Goal: Task Accomplishment & Management: Complete application form

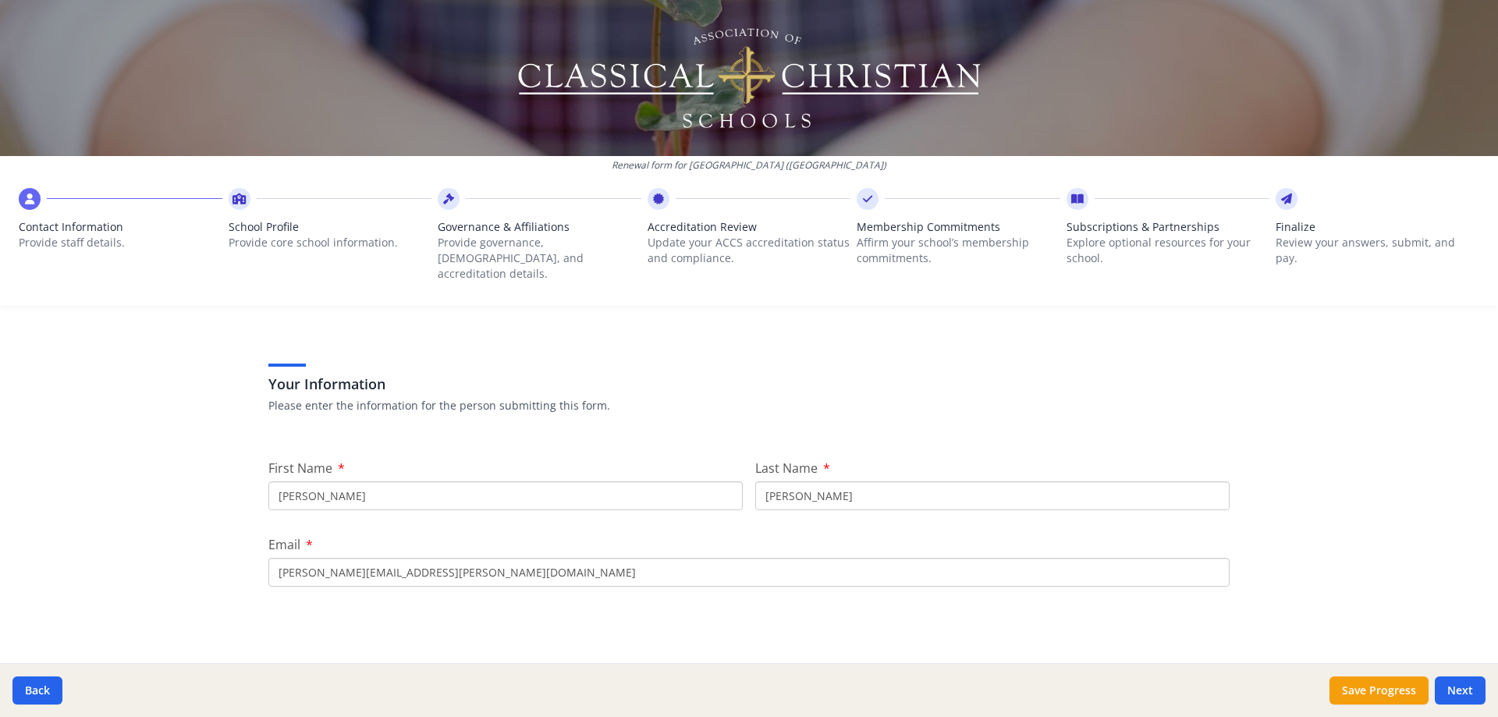
scroll to position [78, 0]
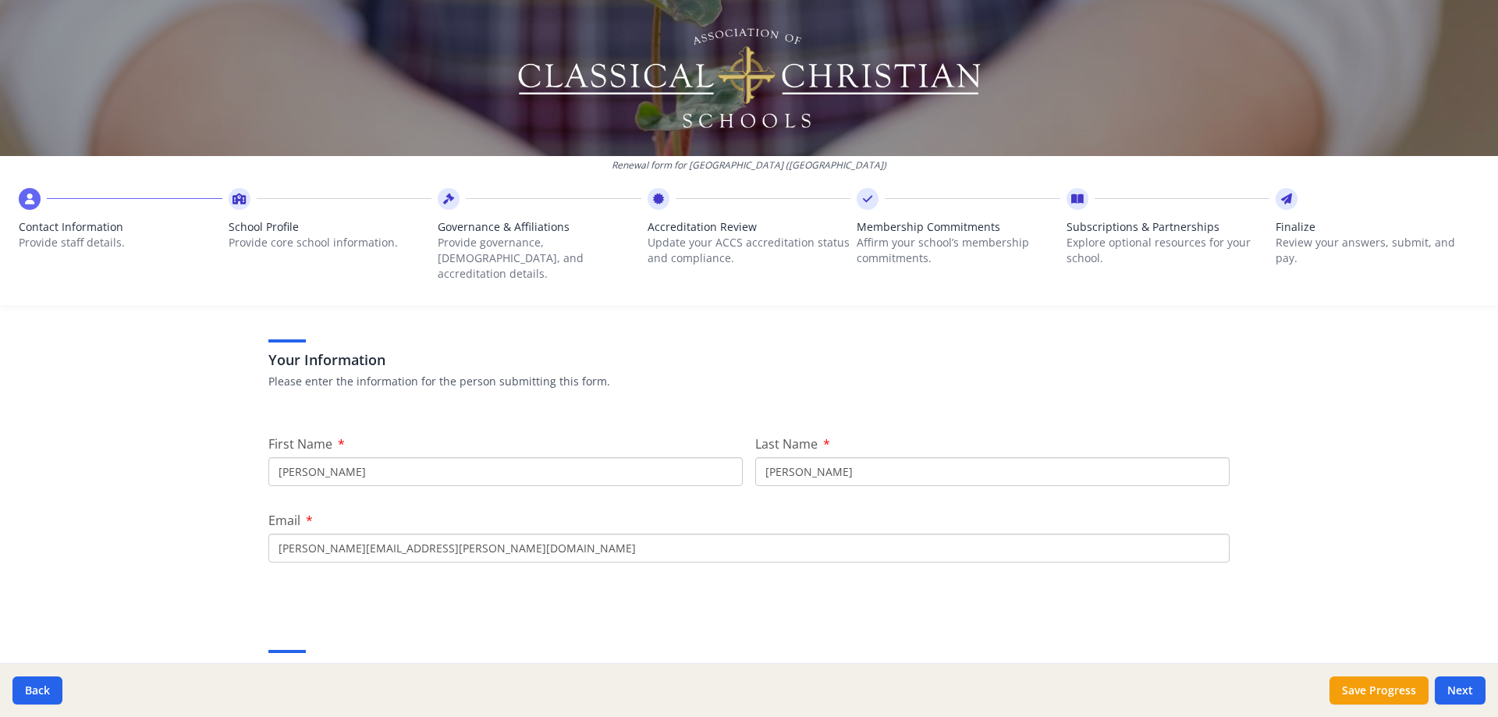
drag, startPoint x: 470, startPoint y: 456, endPoint x: 173, endPoint y: 434, distance: 297.4
click at [179, 434] on div "Renewal form for [GEOGRAPHIC_DATA] ([GEOGRAPHIC_DATA]) Contact Information Prov…" at bounding box center [749, 358] width 1498 height 717
type input "[PERSON_NAME]"
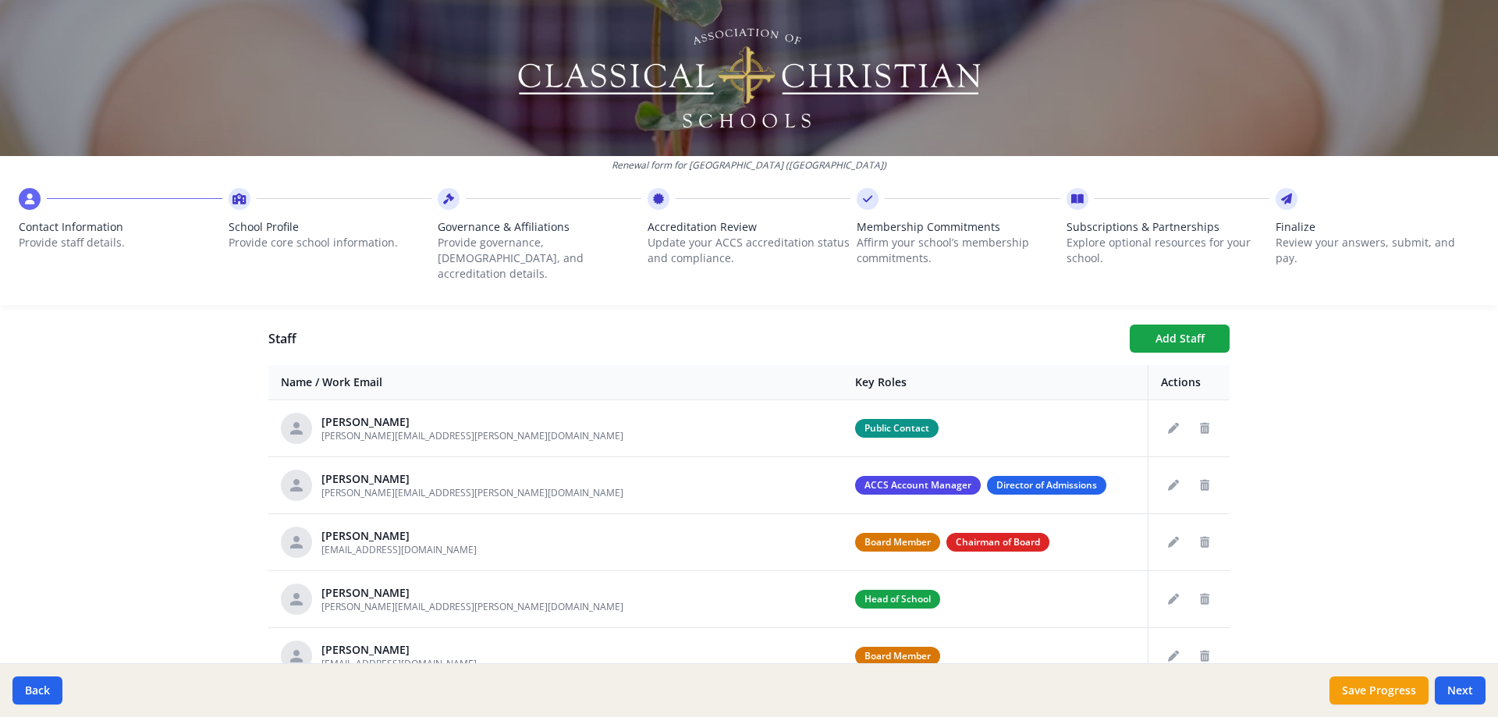
scroll to position [808, 0]
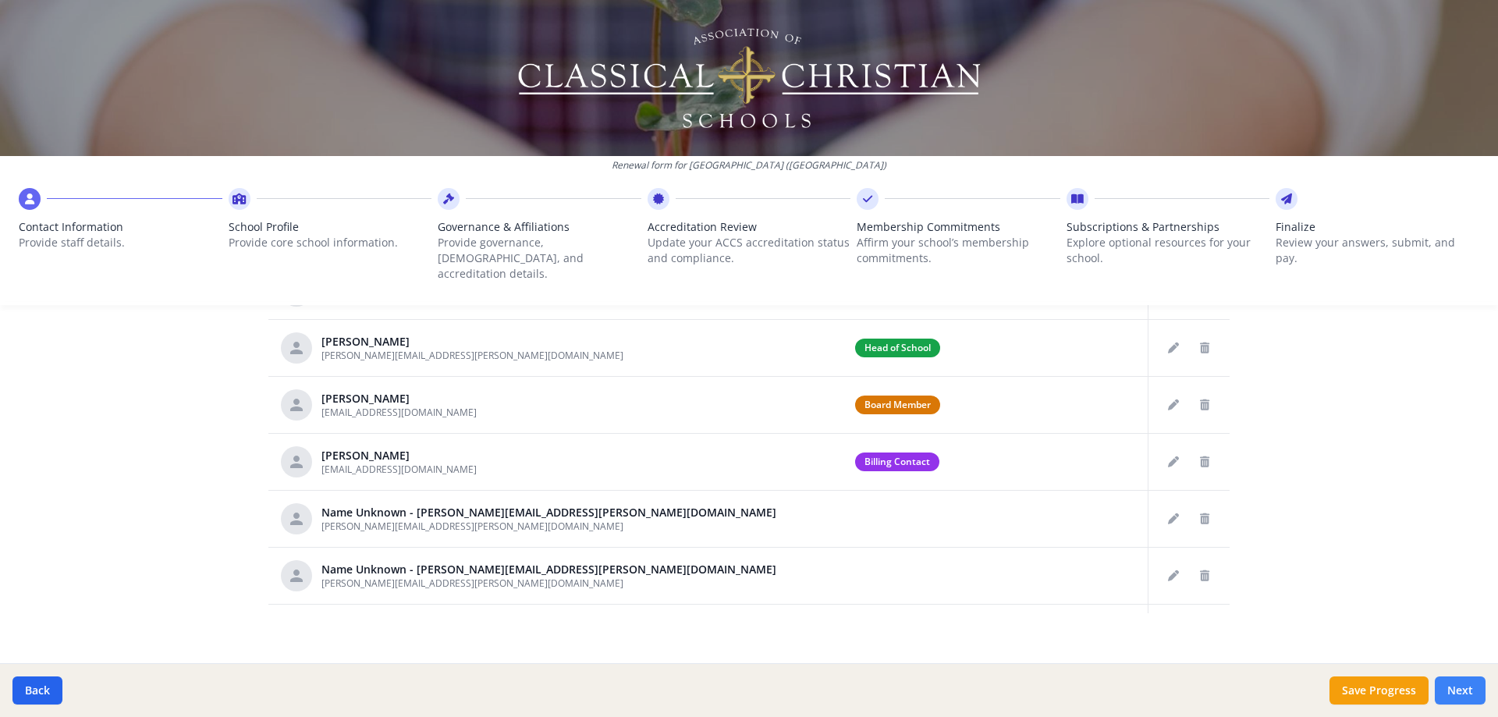
type input "[EMAIL_ADDRESS][DOMAIN_NAME]"
click at [1477, 690] on button "Next" at bounding box center [1460, 691] width 51 height 28
type input "(513) 770-3223"
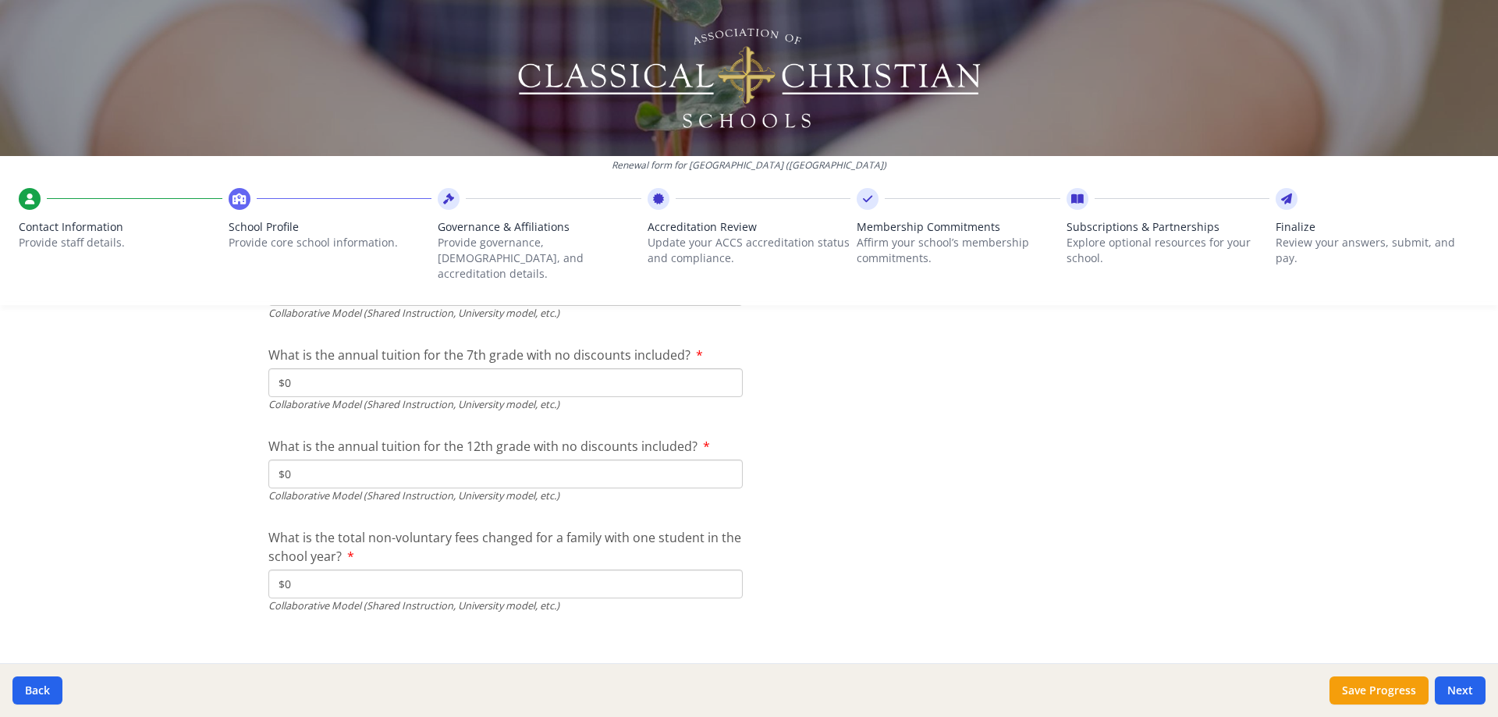
scroll to position [5112, 0]
click at [1470, 690] on button "Next" at bounding box center [1460, 691] width 51 height 28
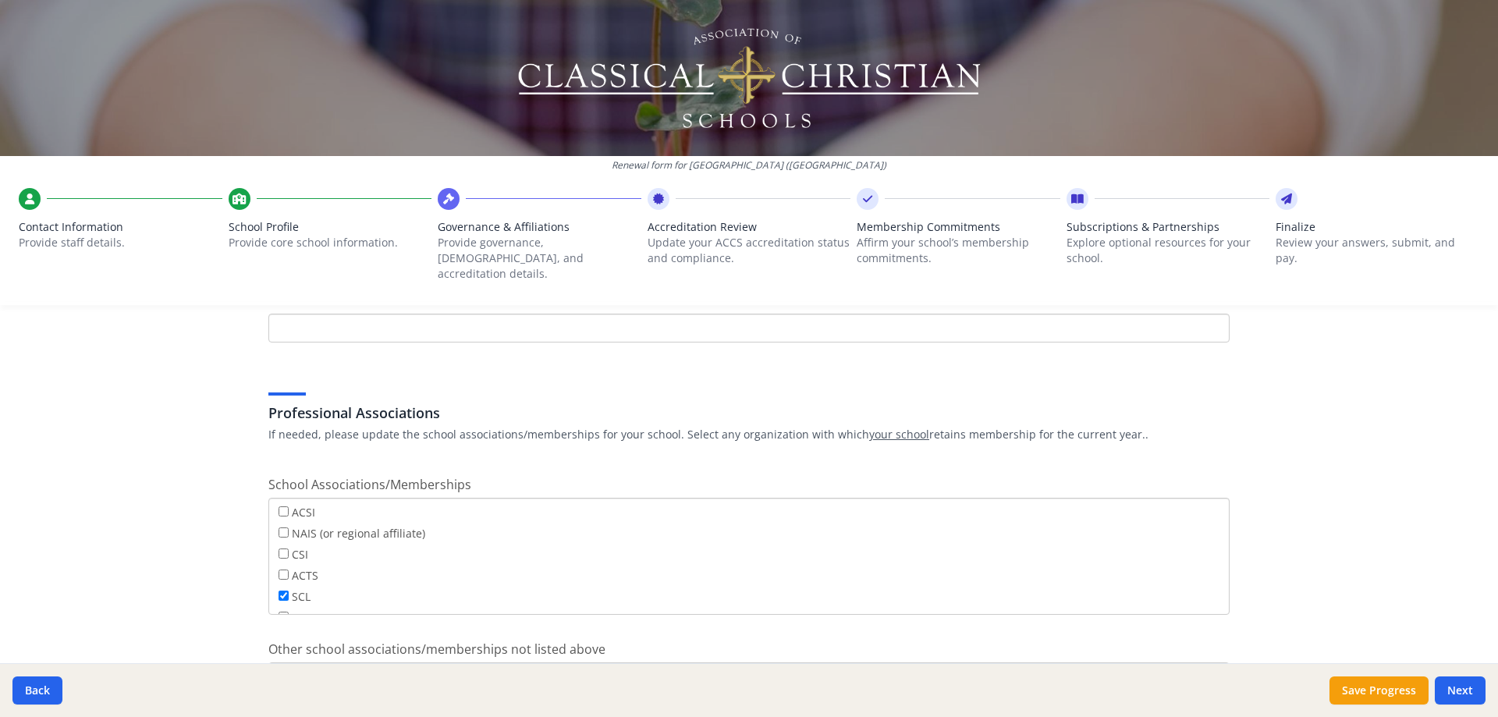
scroll to position [921, 0]
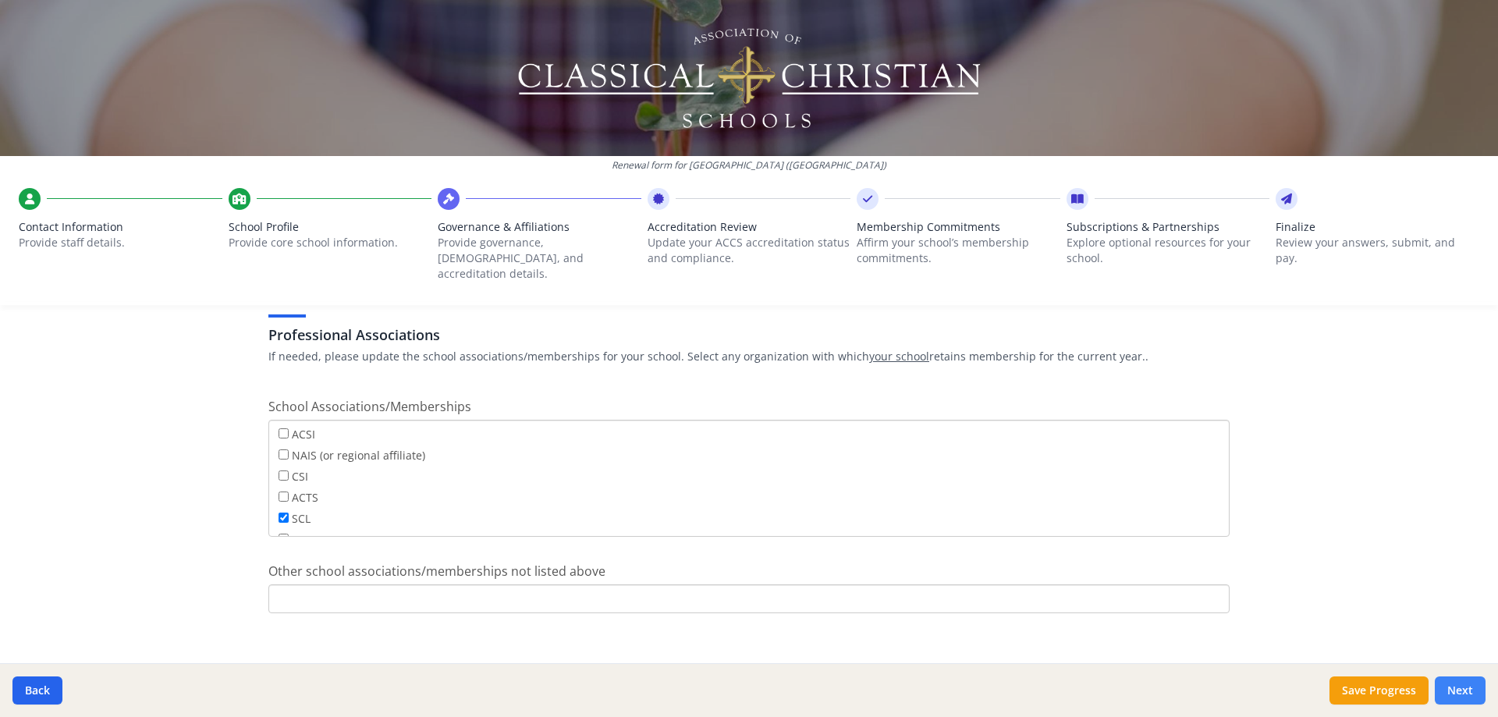
click at [1459, 687] on button "Next" at bounding box center [1460, 691] width 51 height 28
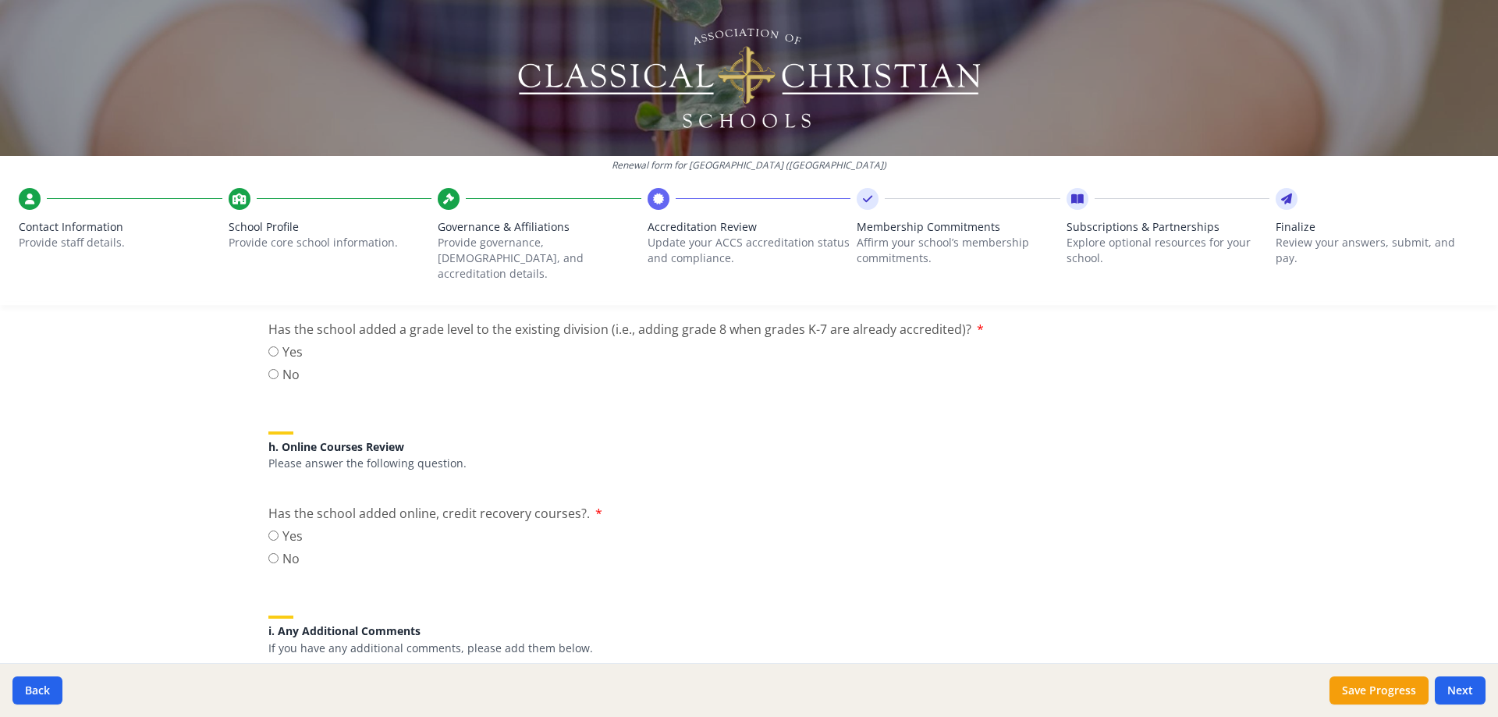
scroll to position [1846, 0]
click at [268, 554] on input "No" at bounding box center [273, 559] width 10 height 10
radio input "true"
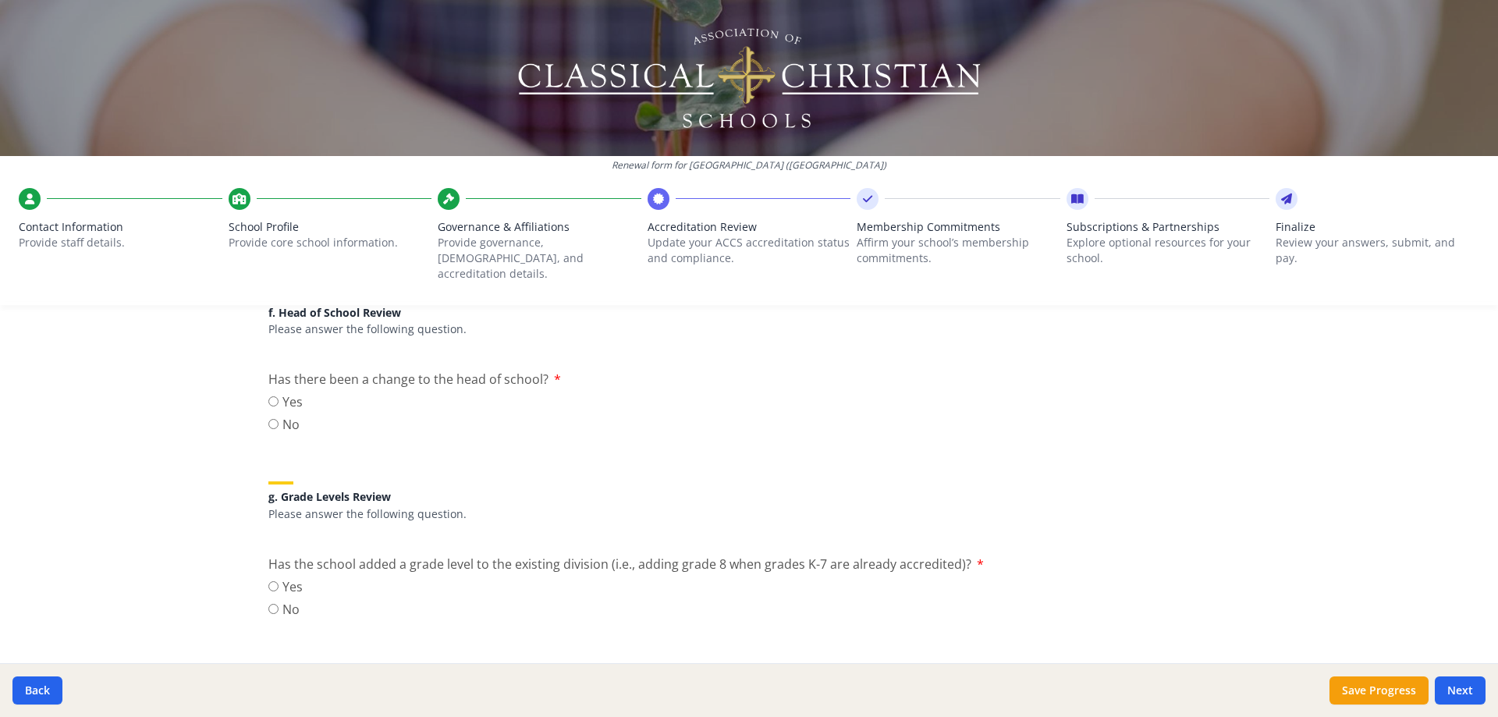
scroll to position [1590, 0]
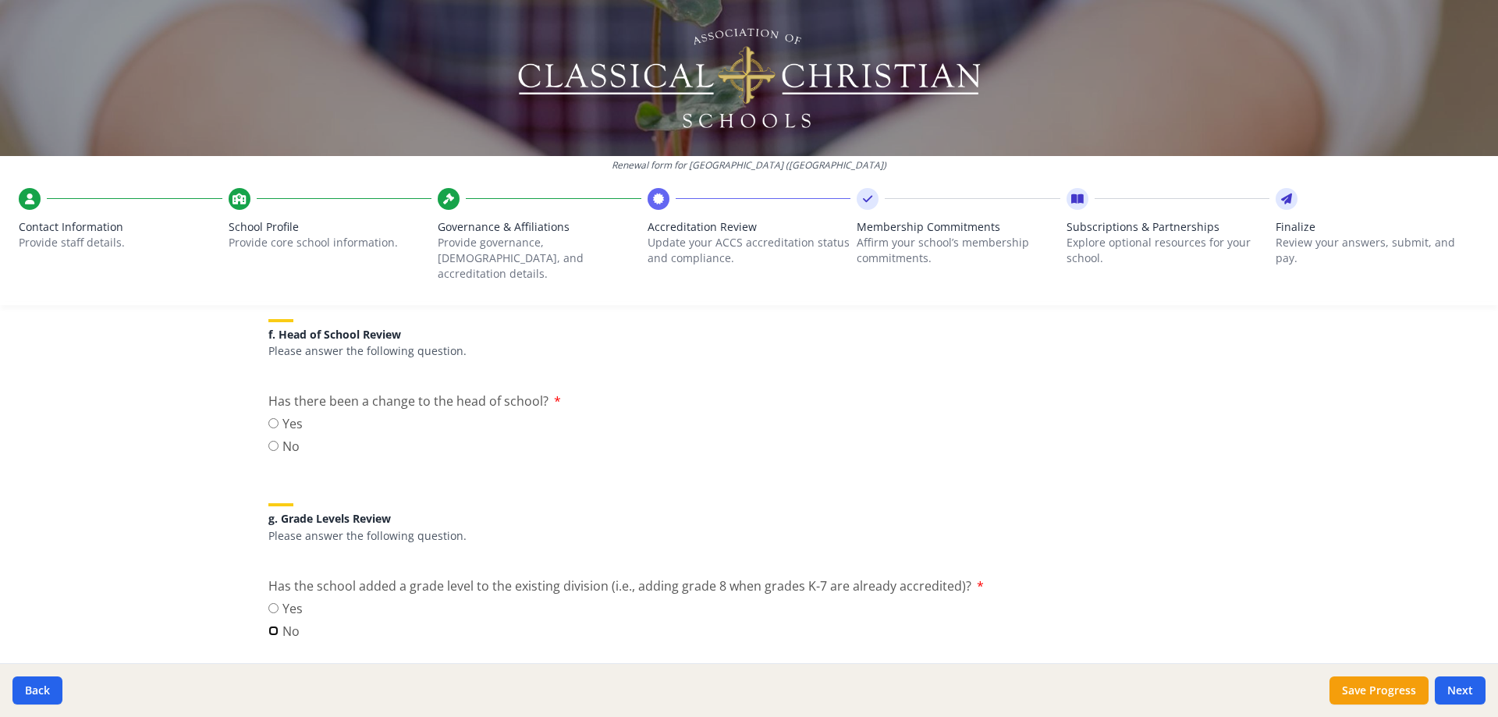
click at [268, 626] on input "No" at bounding box center [273, 631] width 10 height 10
radio input "true"
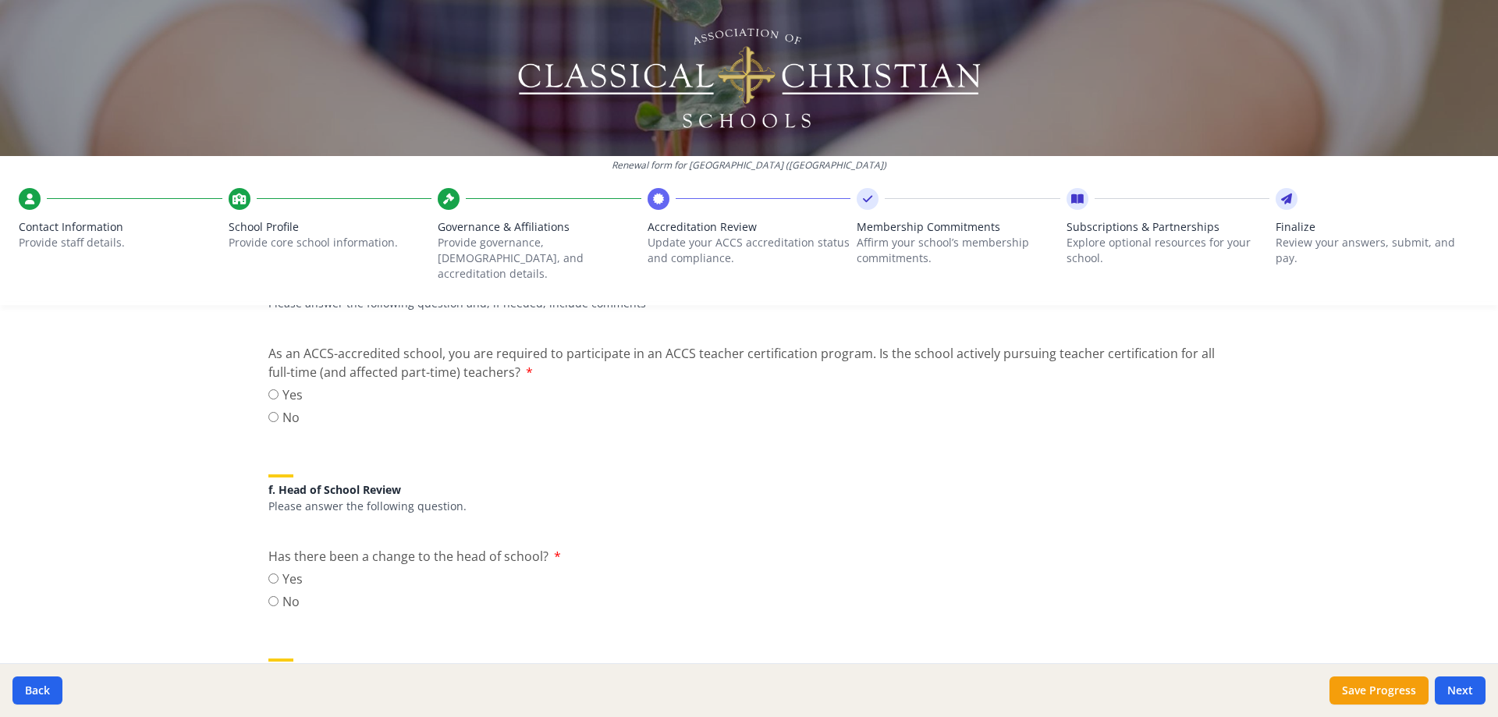
scroll to position [1434, 0]
click at [268, 597] on input "No" at bounding box center [273, 602] width 10 height 10
radio input "true"
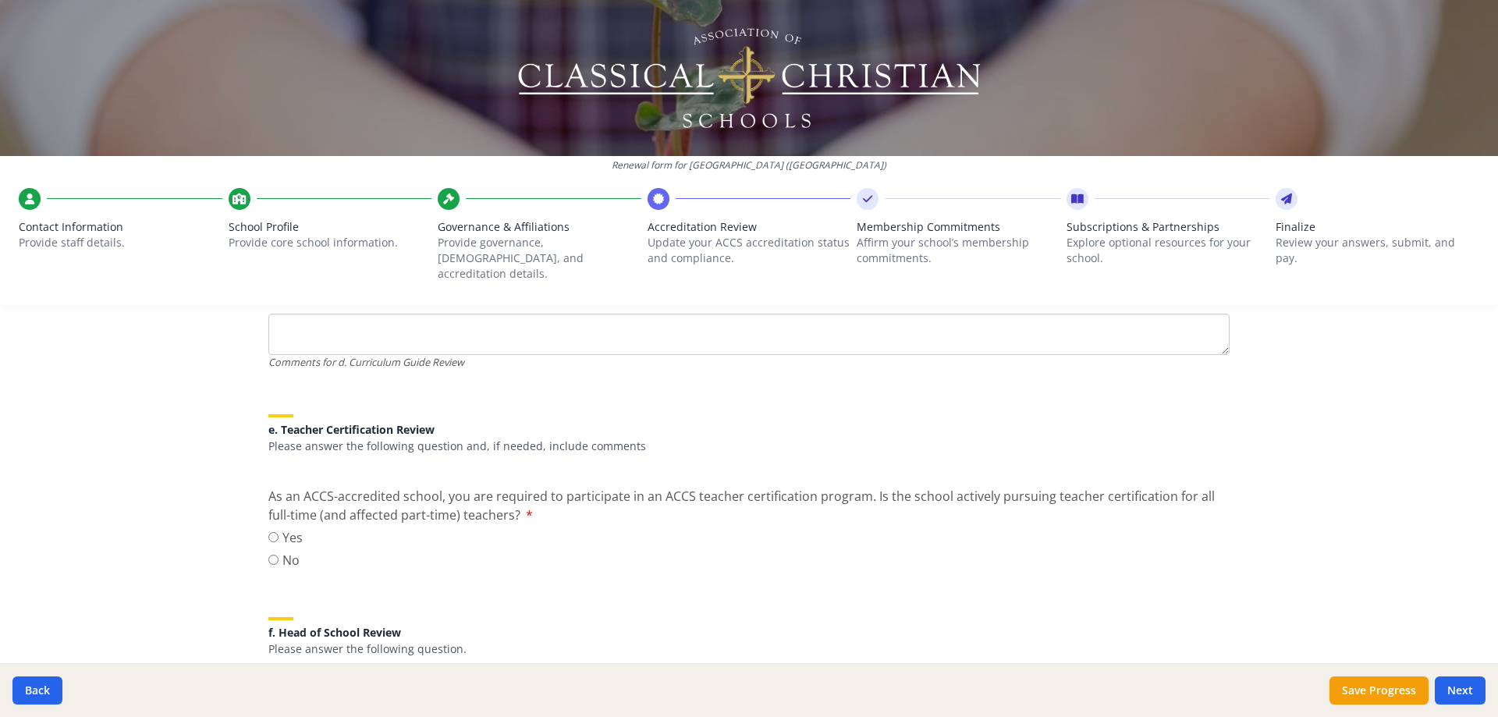
scroll to position [1278, 0]
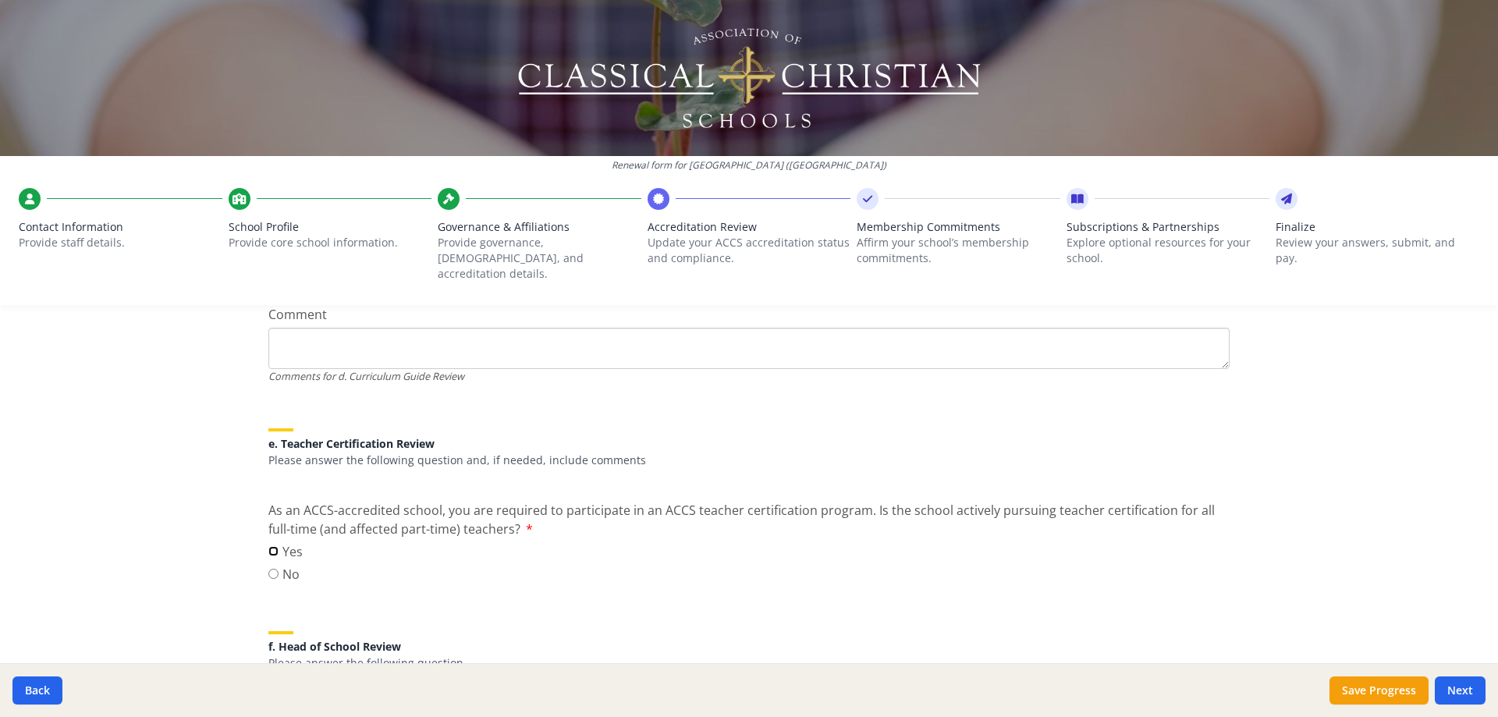
click at [268, 546] on input "Yes" at bounding box center [273, 551] width 10 height 10
radio input "true"
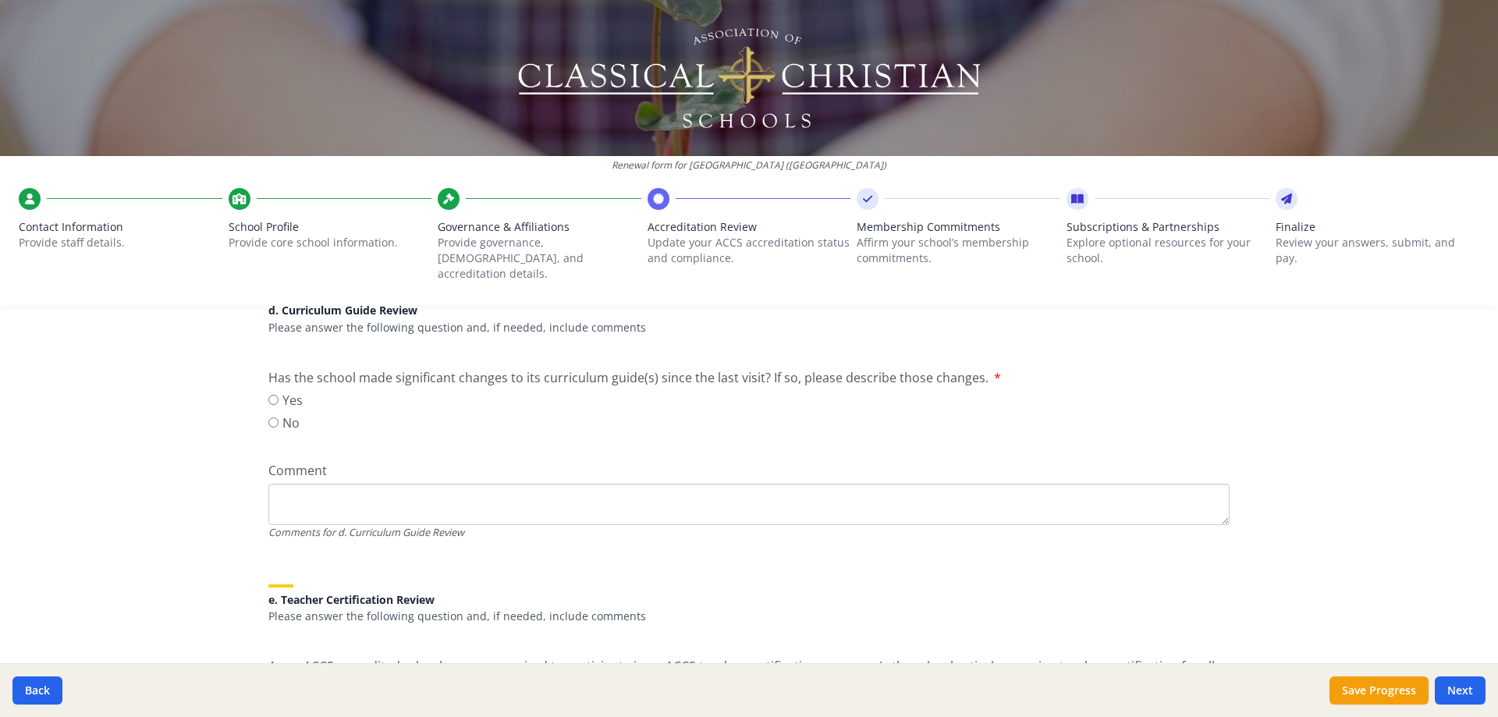
scroll to position [1044, 0]
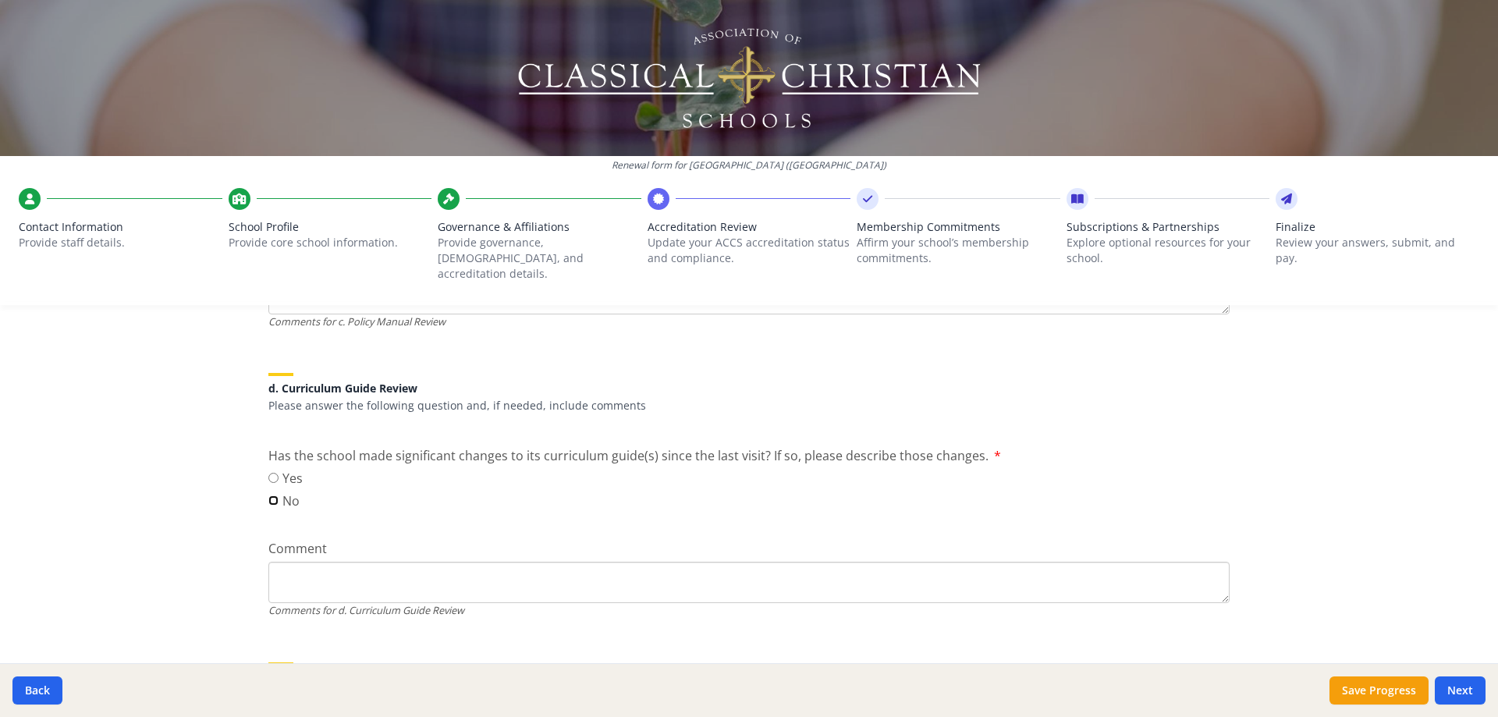
click at [269, 496] on input "No" at bounding box center [273, 501] width 10 height 10
radio input "true"
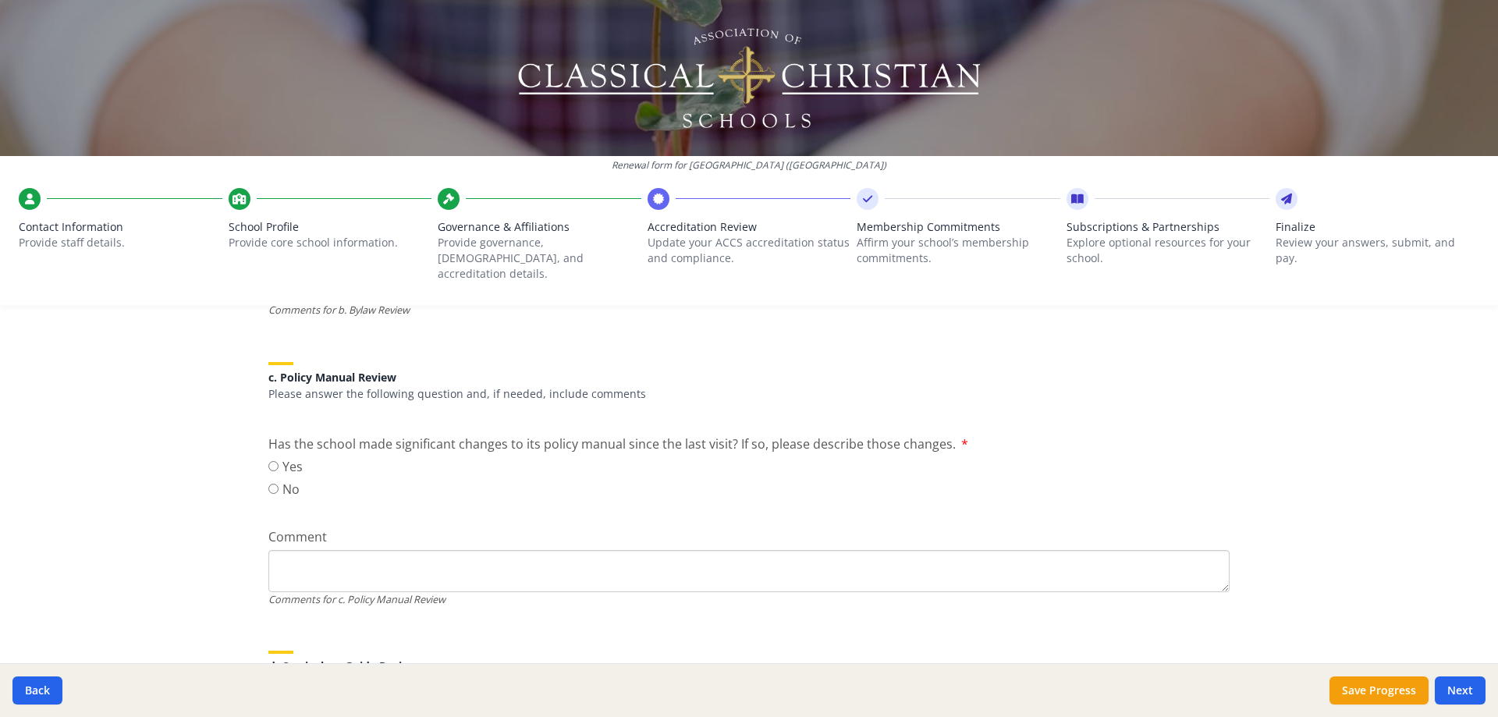
scroll to position [732, 0]
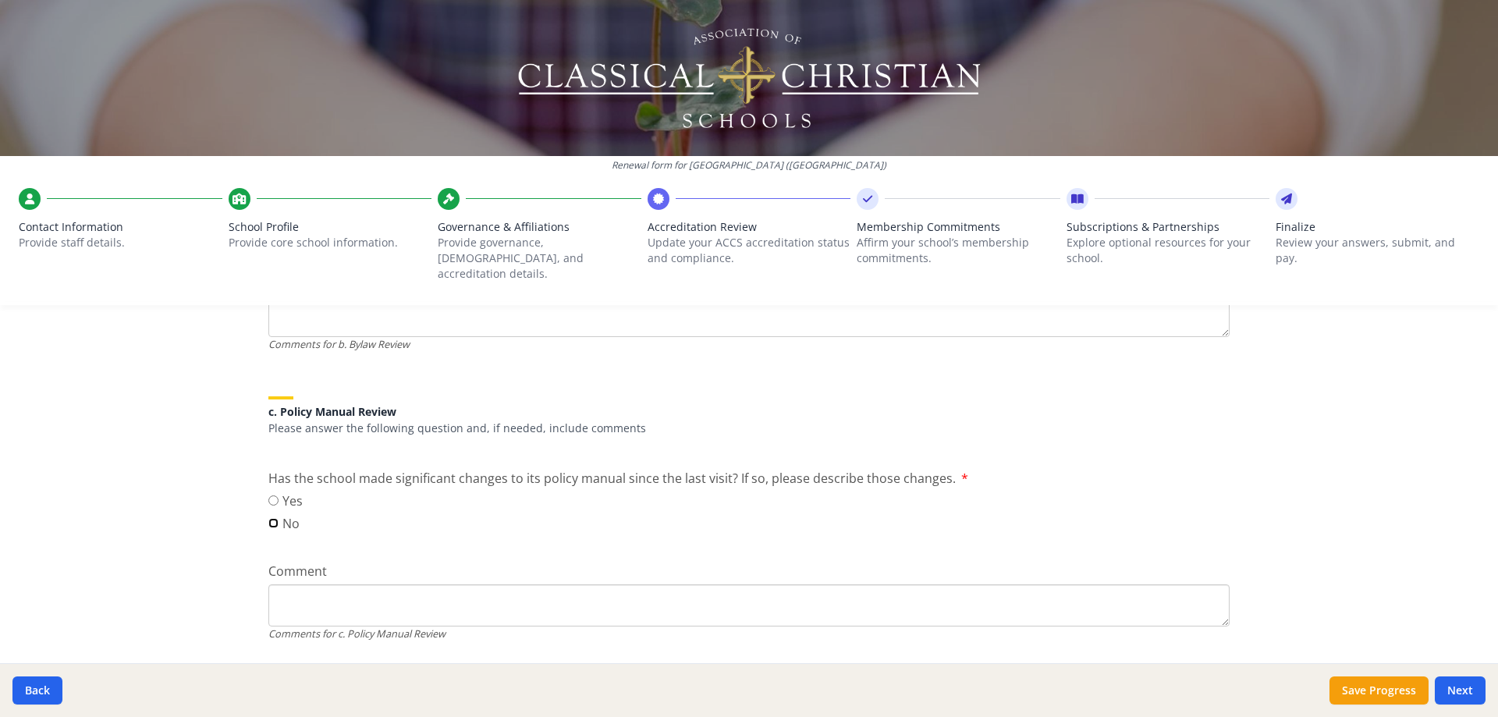
click at [268, 518] on input "No" at bounding box center [273, 523] width 10 height 10
radio input "true"
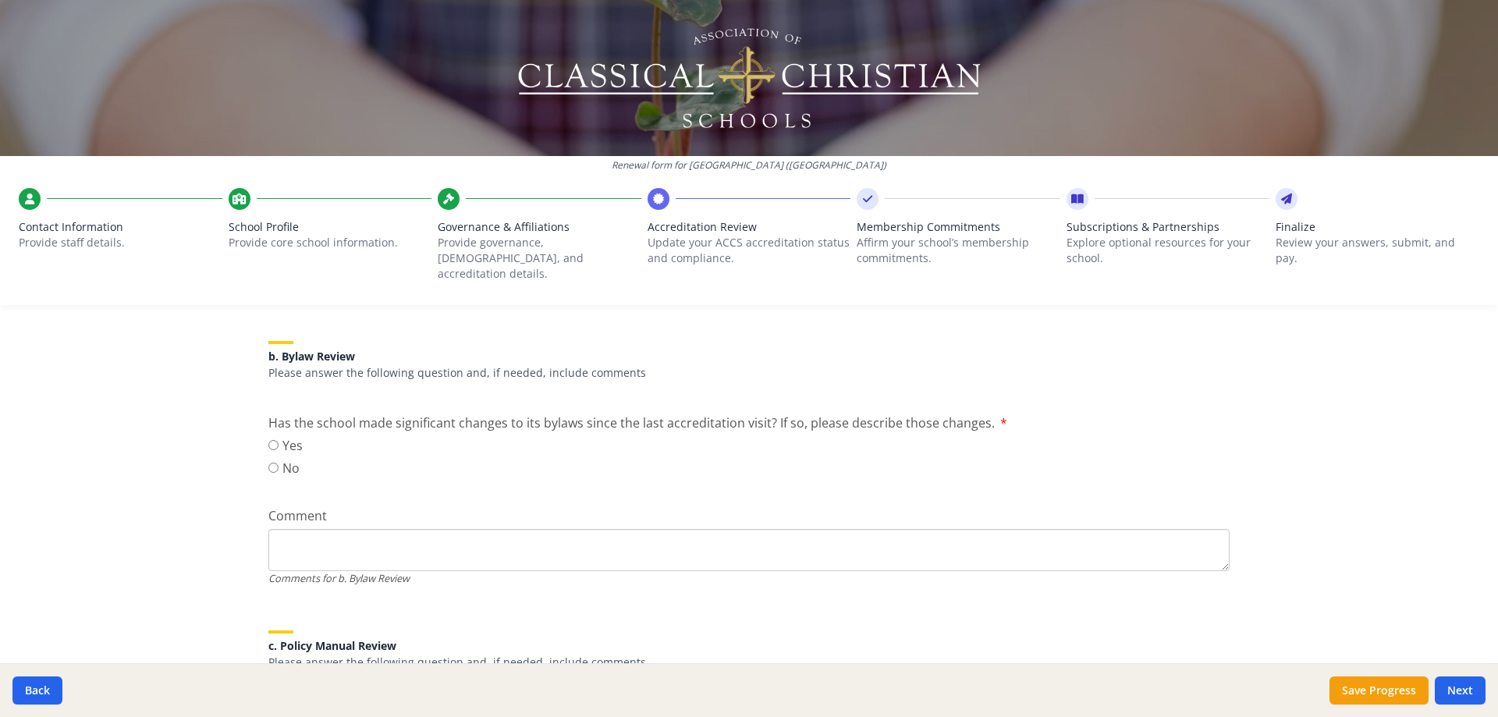
scroll to position [420, 0]
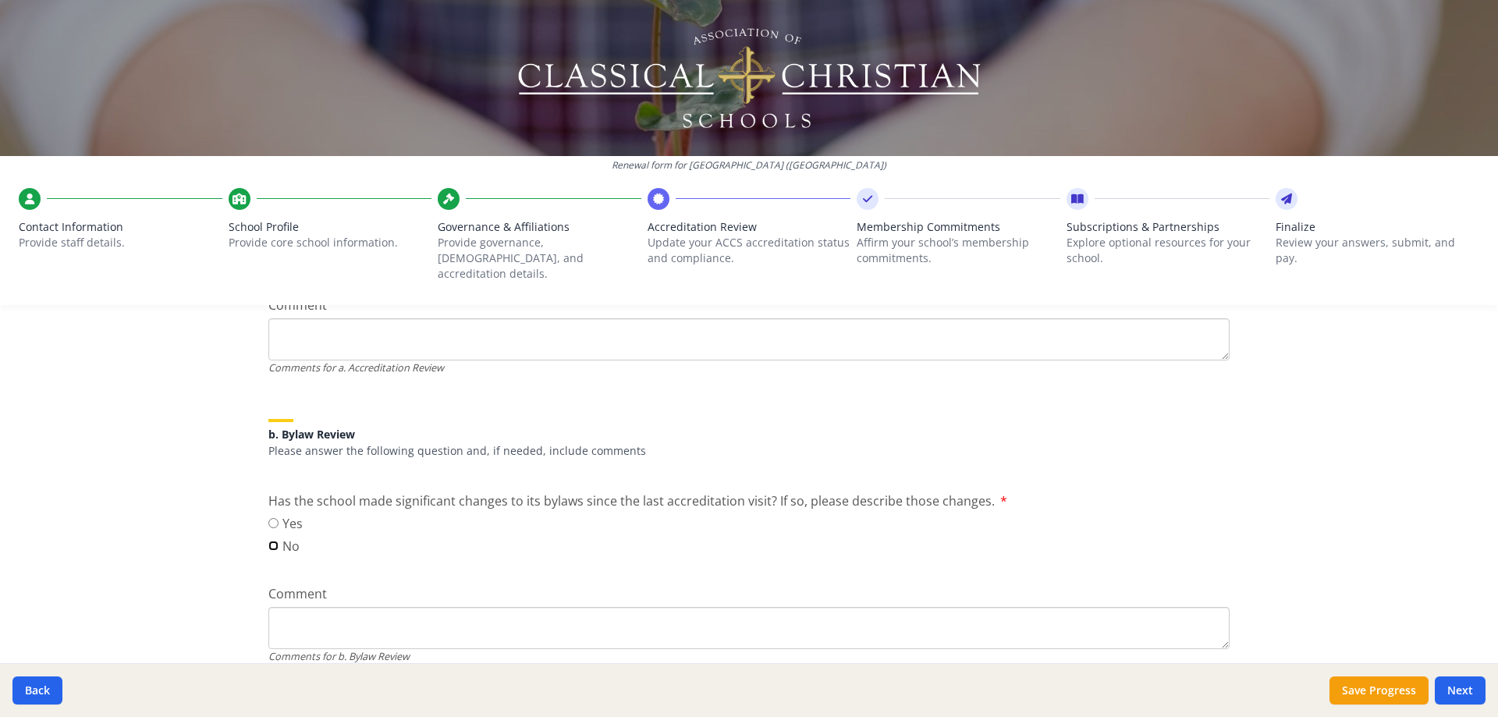
click at [269, 541] on input "No" at bounding box center [273, 546] width 10 height 10
radio input "true"
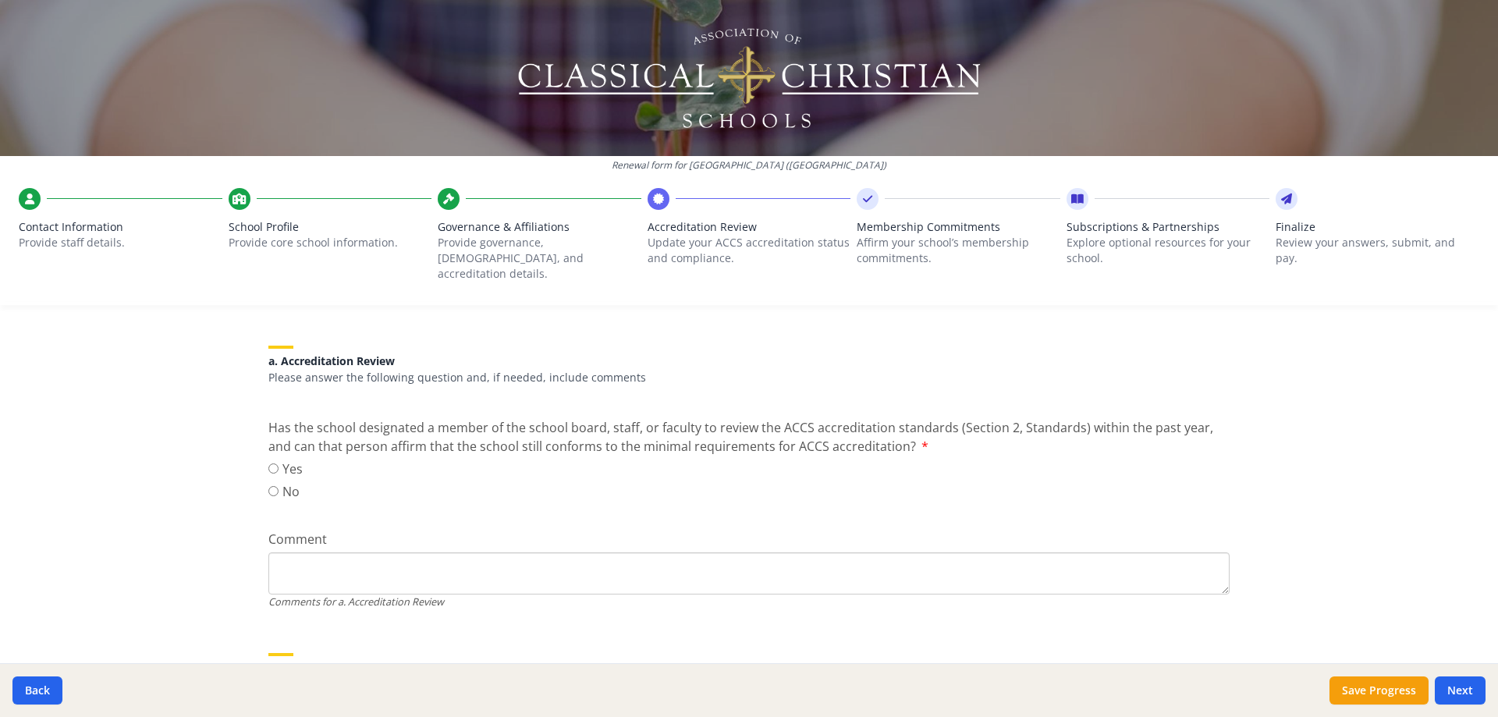
scroll to position [108, 0]
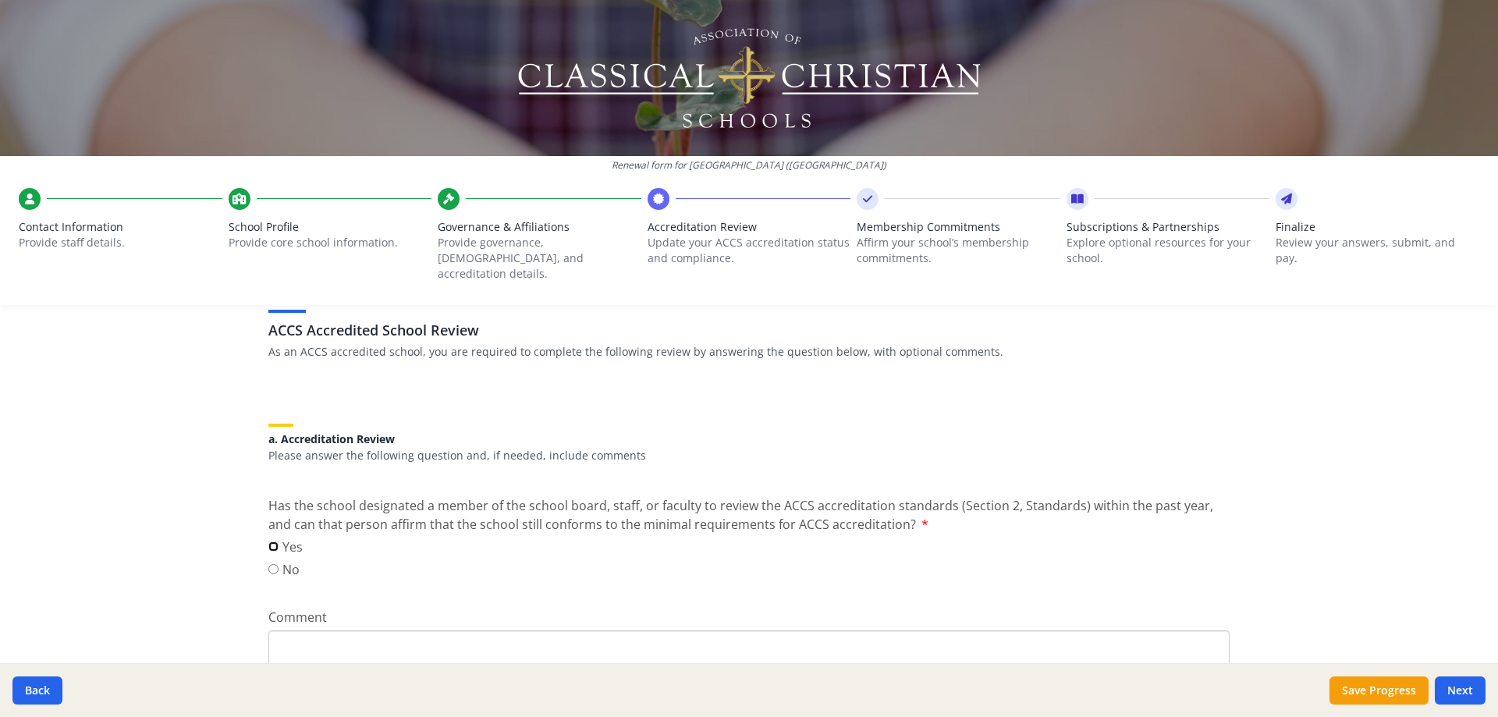
click at [268, 542] on input "Yes" at bounding box center [273, 547] width 10 height 10
radio input "true"
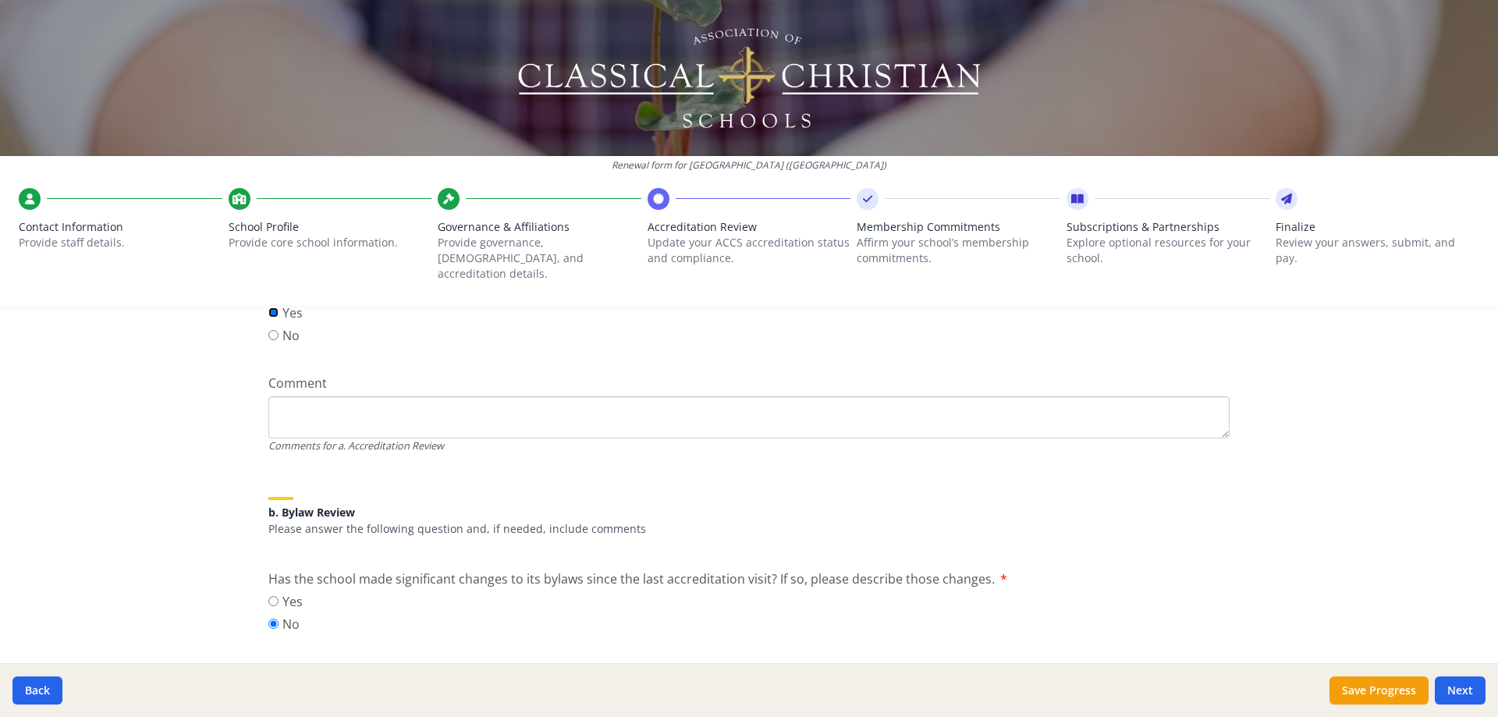
scroll to position [264, 0]
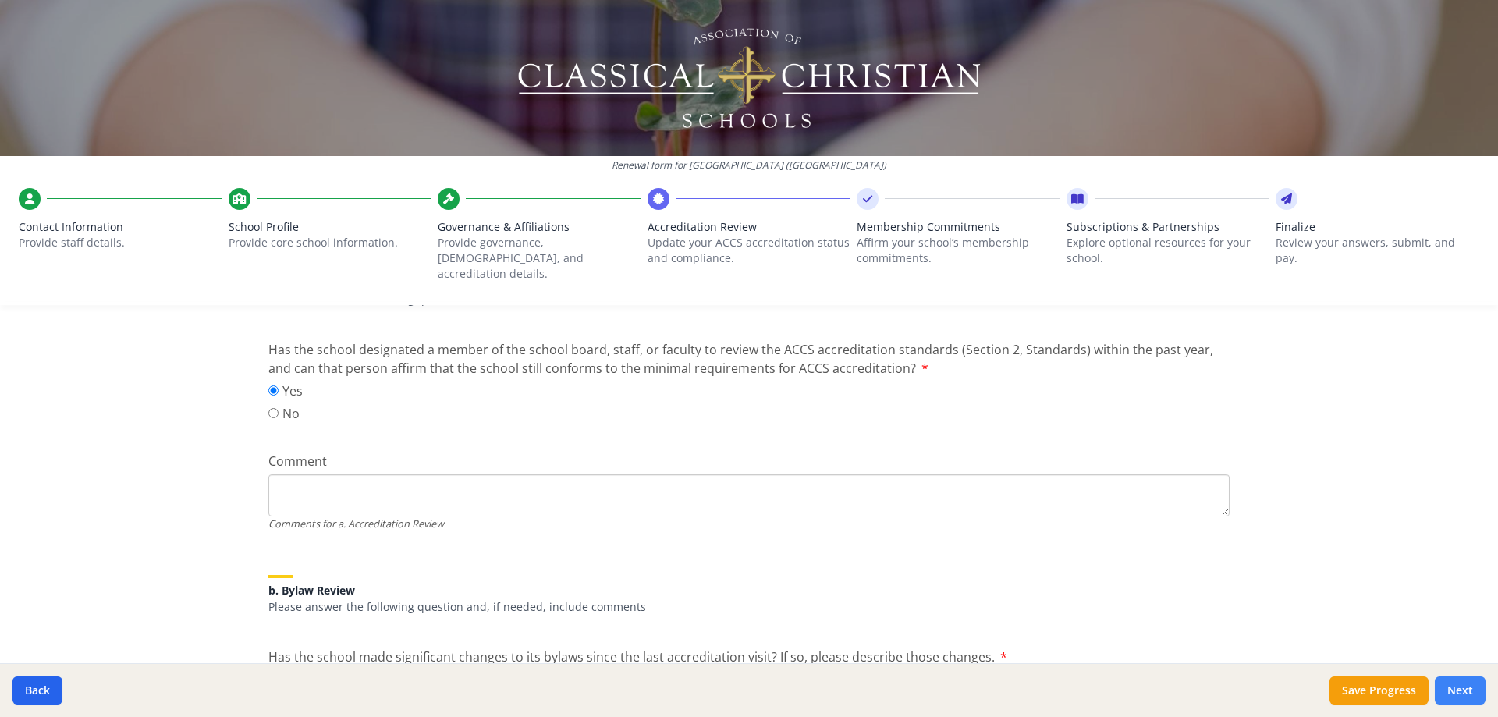
click at [1464, 688] on button "Next" at bounding box center [1460, 691] width 51 height 28
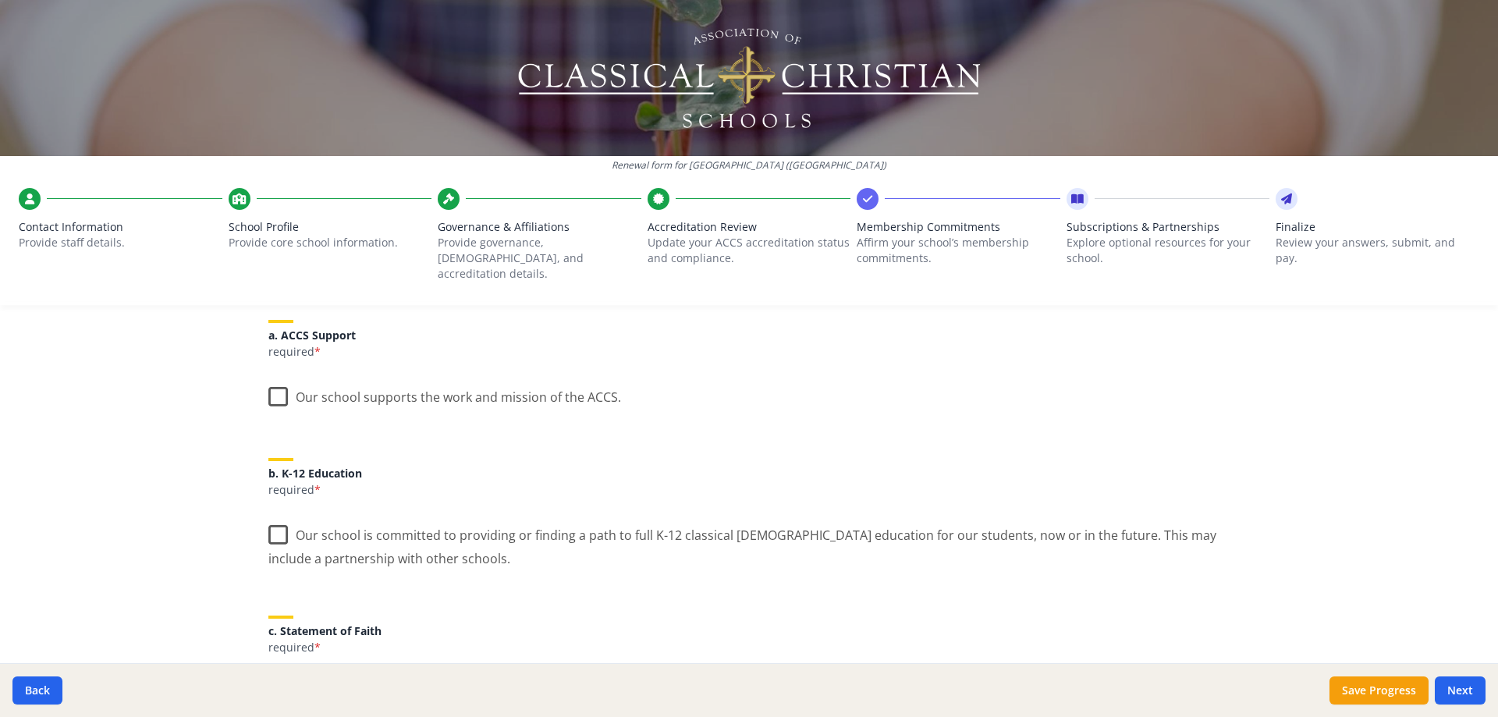
scroll to position [0, 0]
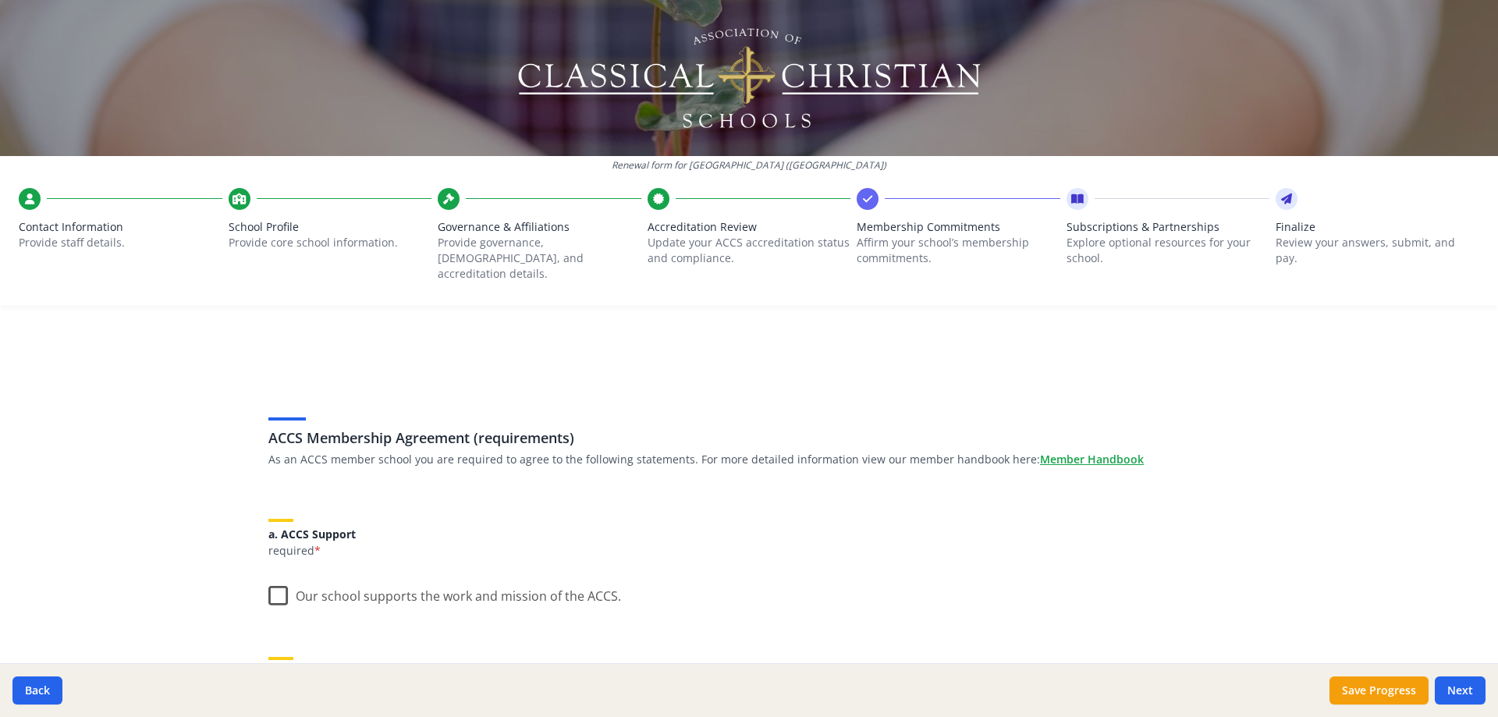
click at [268, 580] on label "Our school supports the work and mission of the ACCS." at bounding box center [444, 593] width 353 height 34
click at [0, 0] on input "Our school supports the work and mission of the ACCS." at bounding box center [0, 0] width 0 height 0
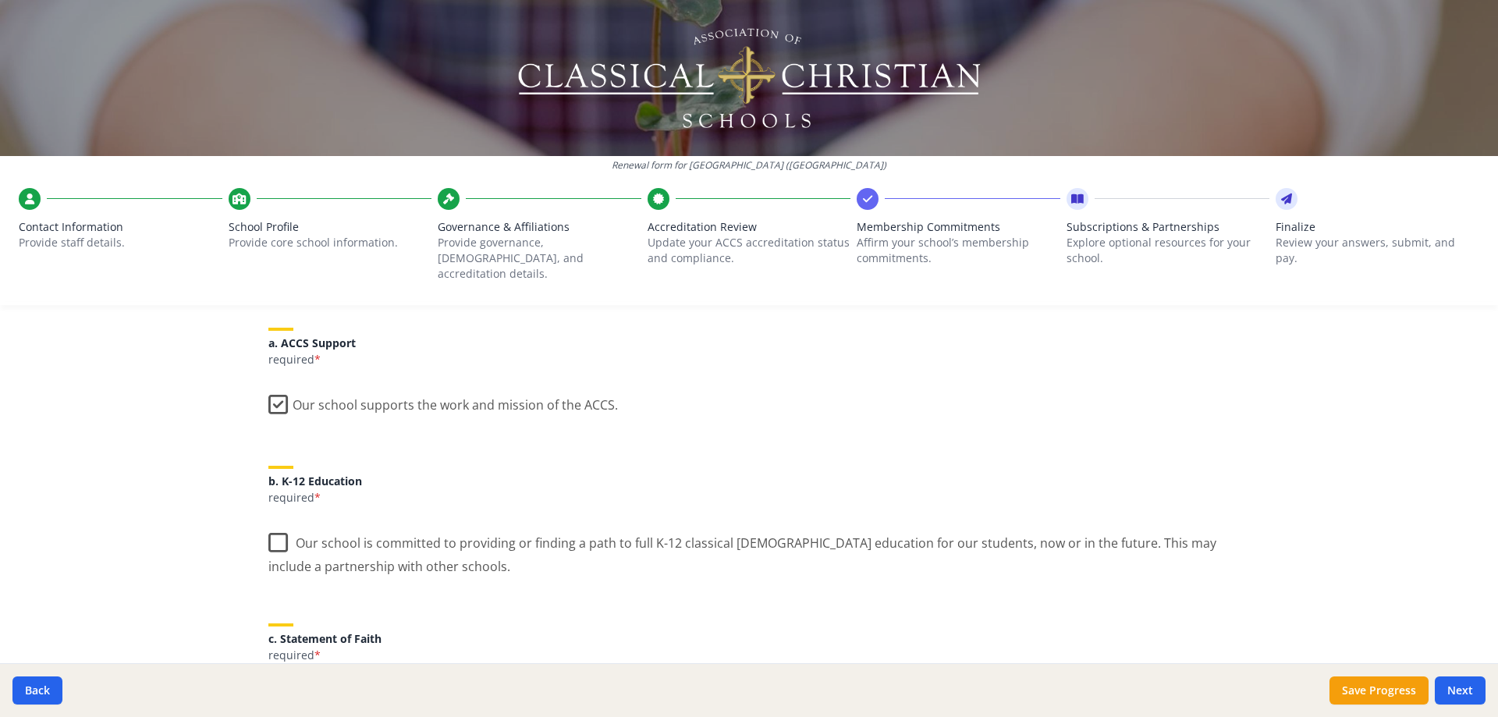
scroll to position [234, 0]
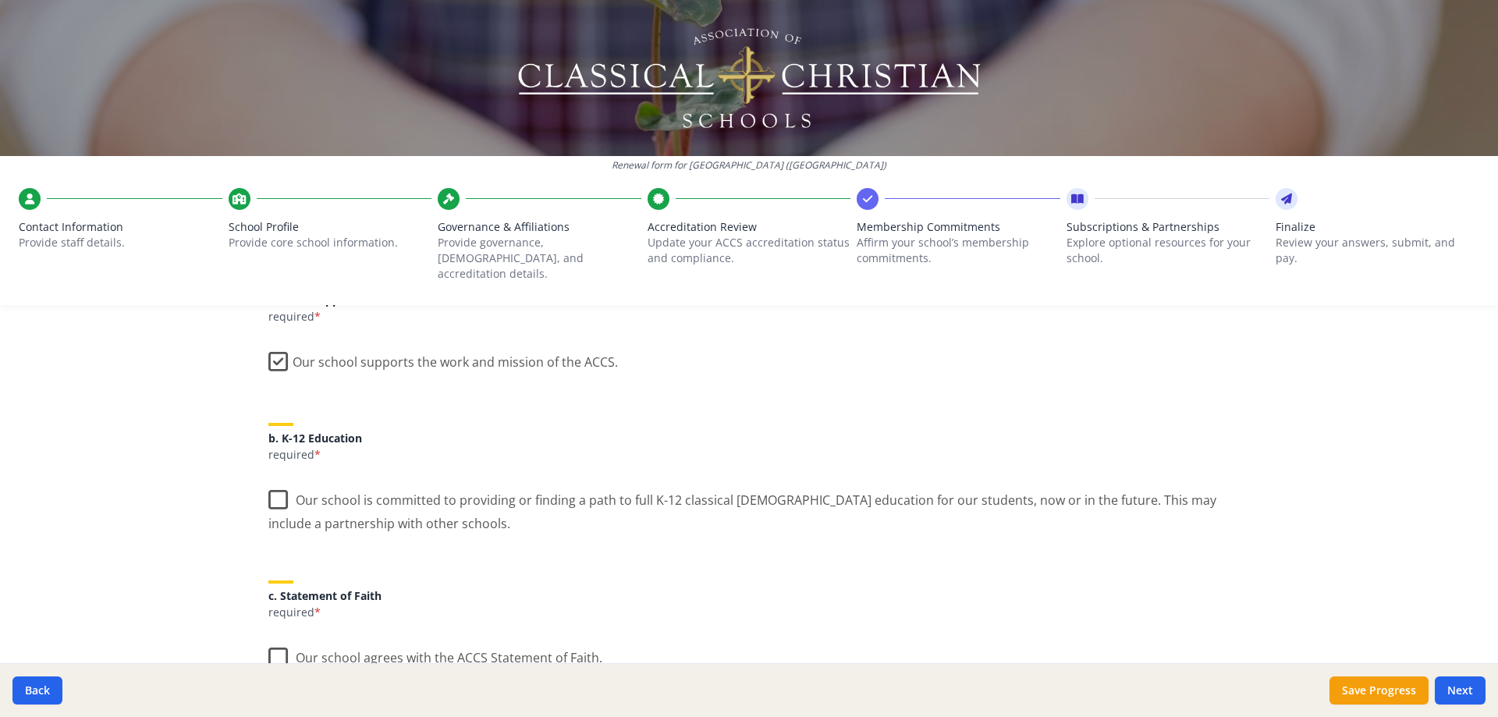
click at [273, 484] on label "Our school is committed to providing or finding a path to full K-12 classical C…" at bounding box center [748, 506] width 961 height 52
click at [0, 0] on input "Our school is committed to providing or finding a path to full K-12 classical C…" at bounding box center [0, 0] width 0 height 0
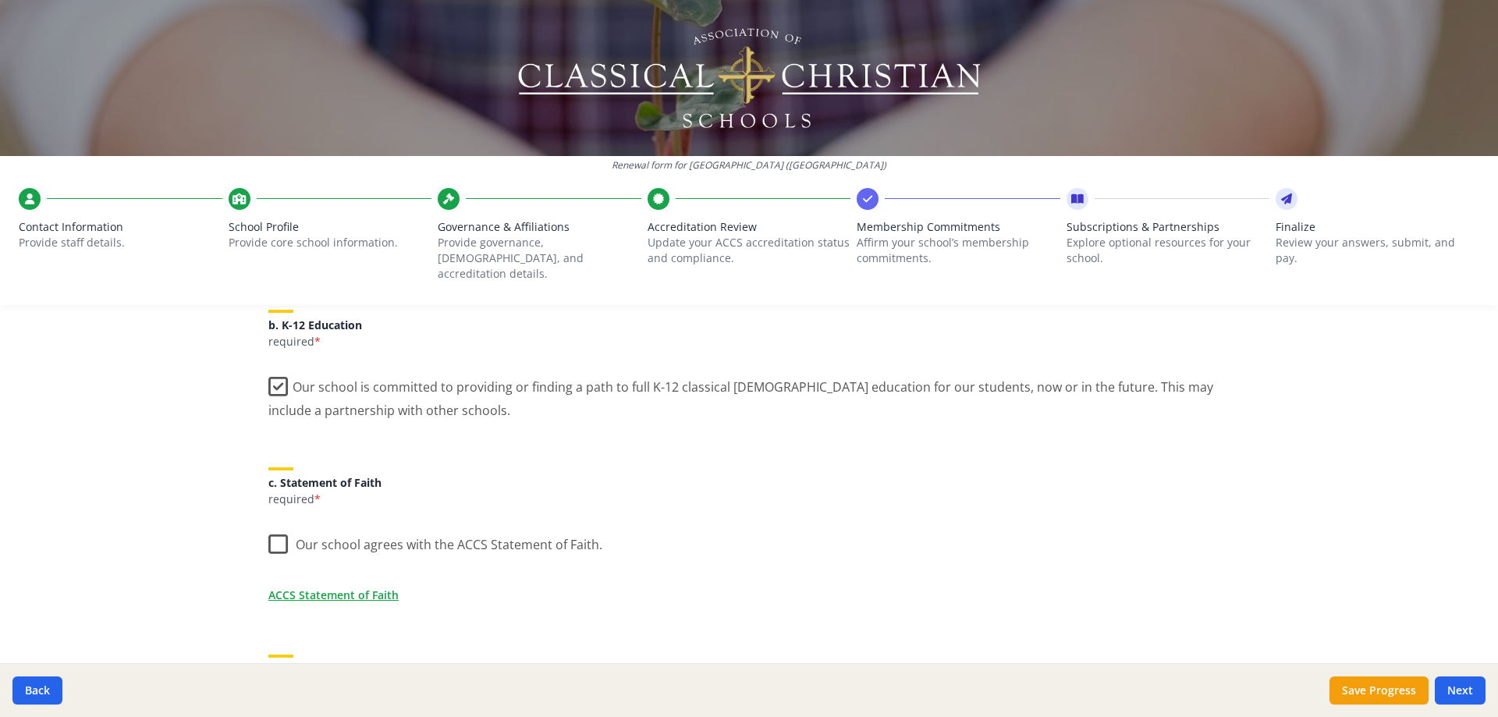
scroll to position [390, 0]
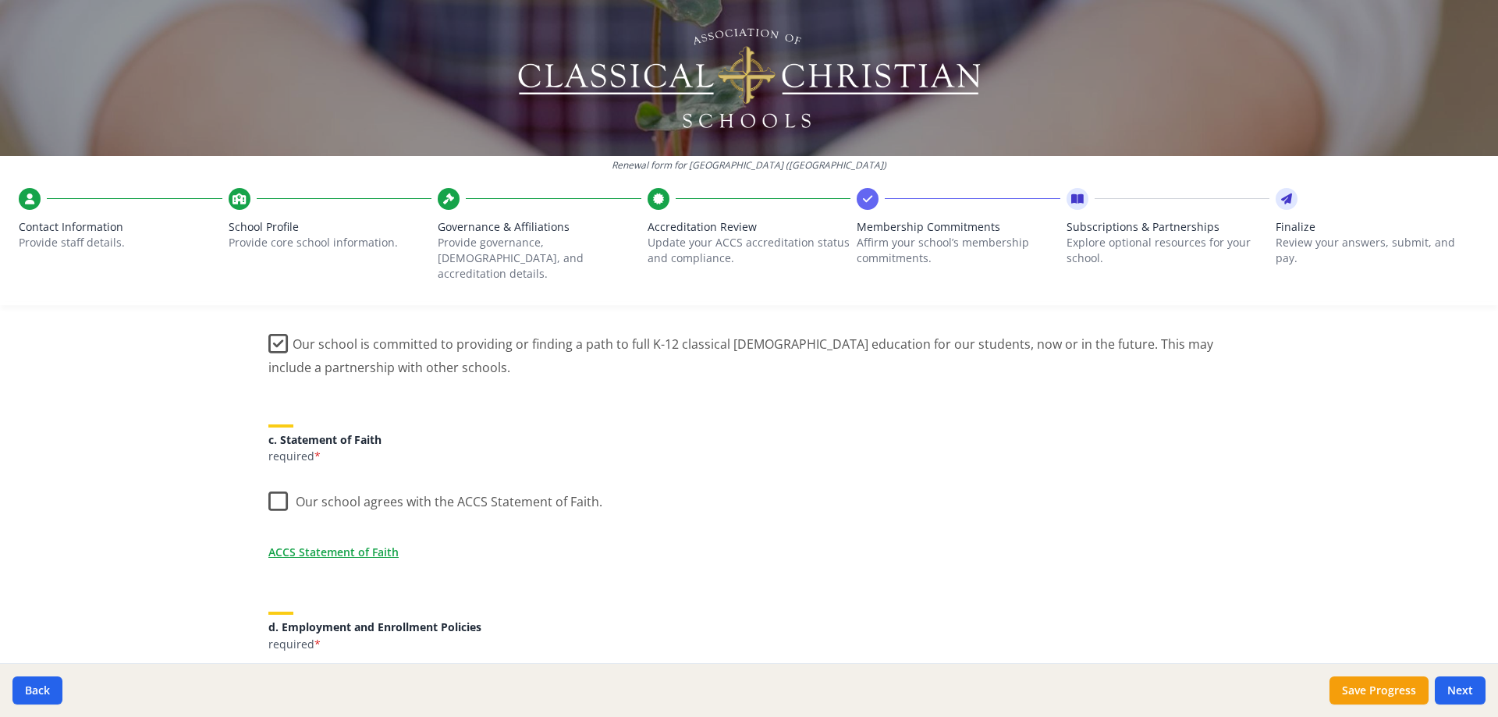
click at [268, 489] on label "Our school agrees with the ACCS Statement of Faith." at bounding box center [435, 499] width 334 height 34
click at [0, 0] on input "Our school agrees with the ACCS Statement of Faith." at bounding box center [0, 0] width 0 height 0
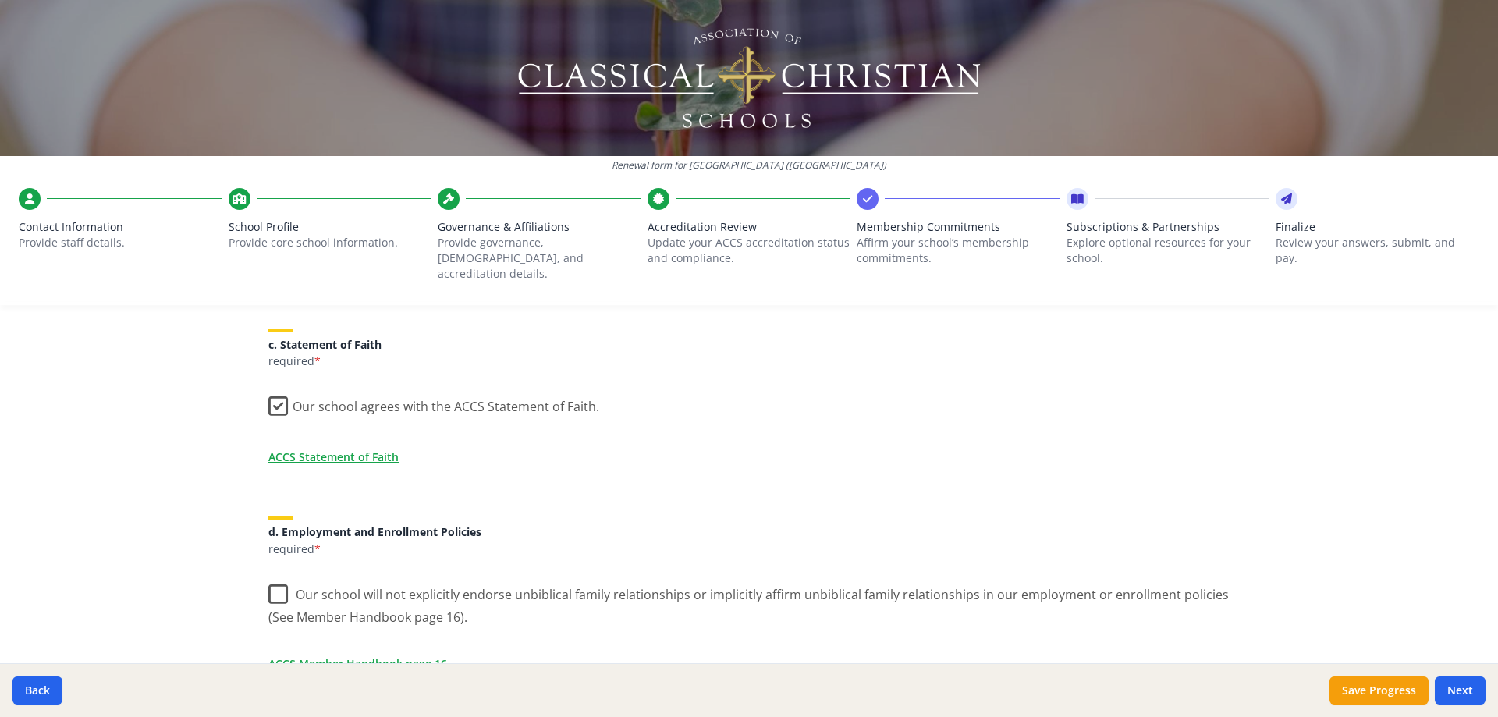
scroll to position [546, 0]
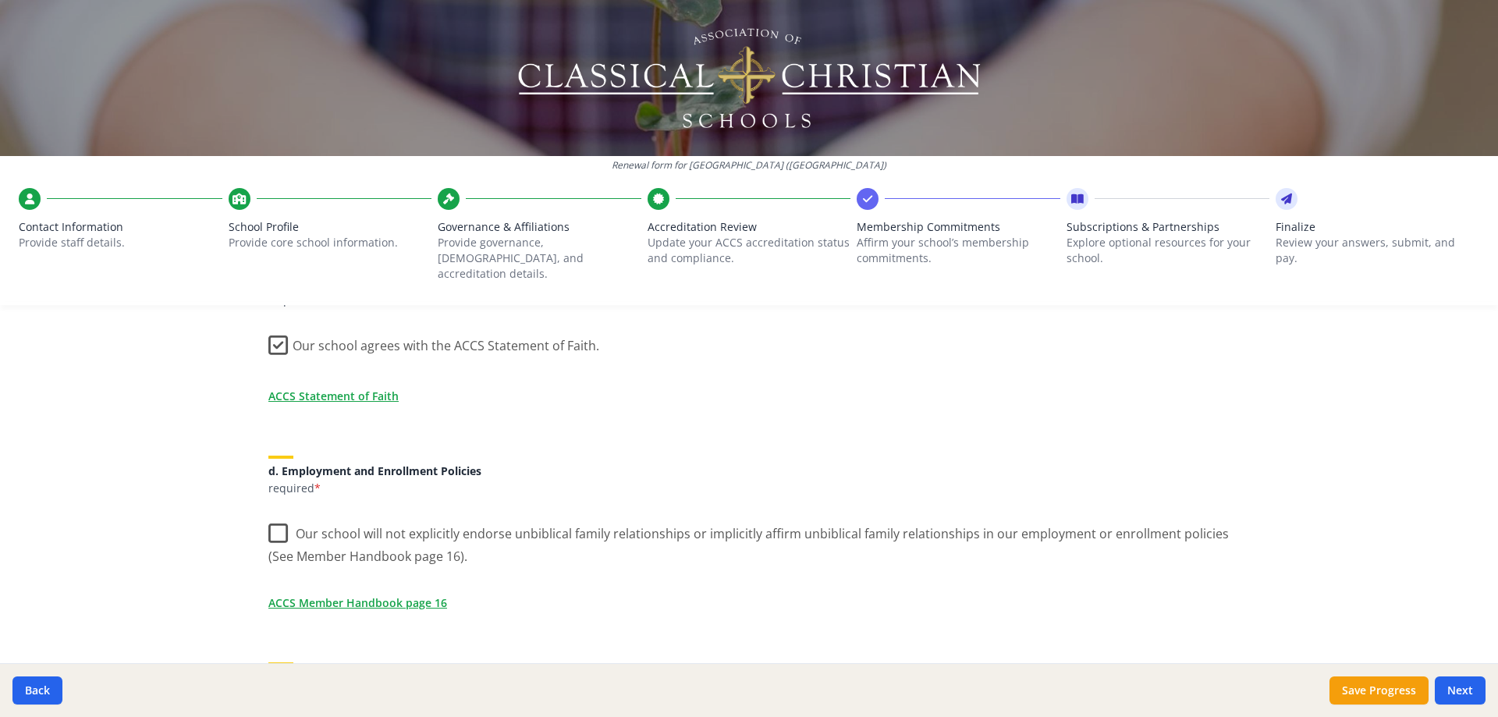
click at [268, 518] on label "Our school will not explicitly endorse unbiblical family relationships or impli…" at bounding box center [748, 540] width 961 height 52
click at [0, 0] on input "Our school will not explicitly endorse unbiblical family relationships or impli…" at bounding box center [0, 0] width 0 height 0
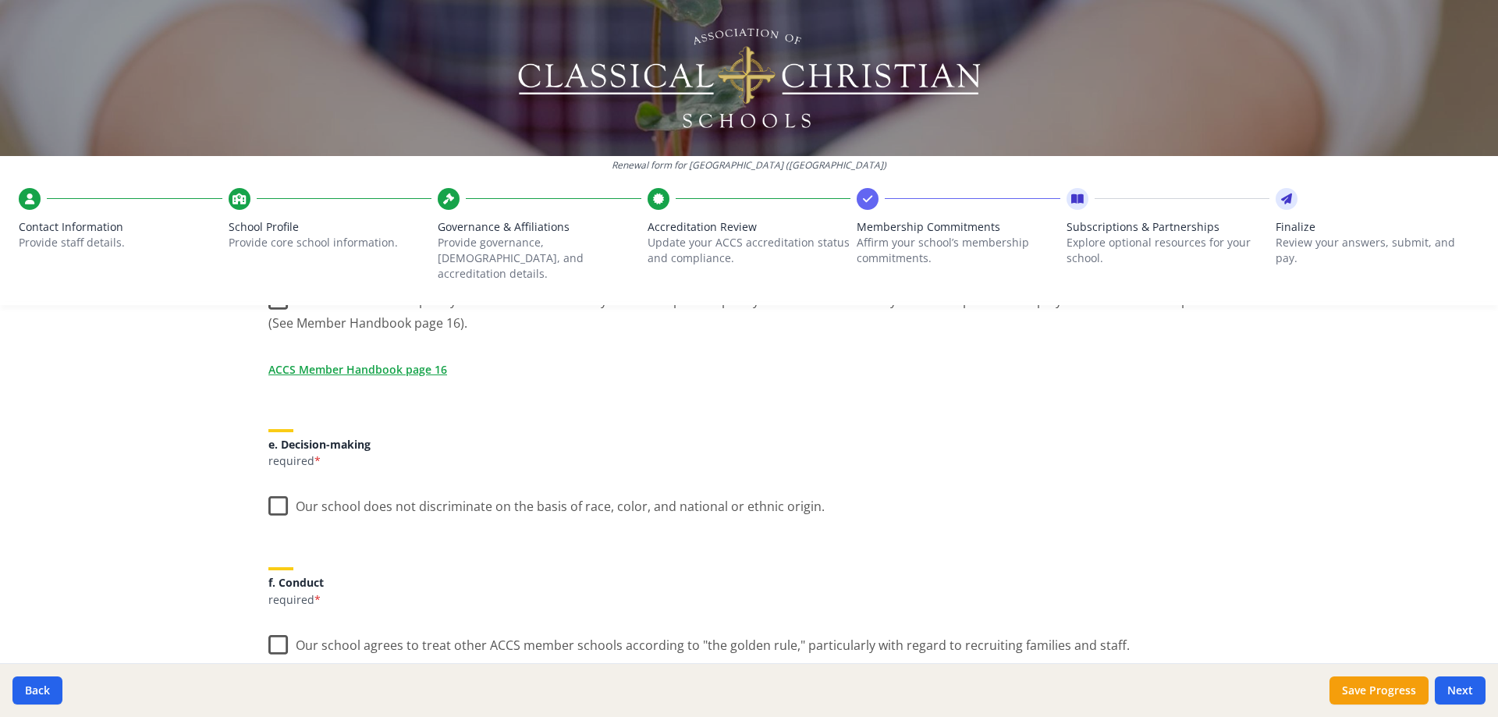
scroll to position [780, 0]
click at [272, 489] on label "Our school does not discriminate on the basis of race, color, and national or e…" at bounding box center [546, 502] width 556 height 34
click at [0, 0] on input "Our school does not discriminate on the basis of race, color, and national or e…" at bounding box center [0, 0] width 0 height 0
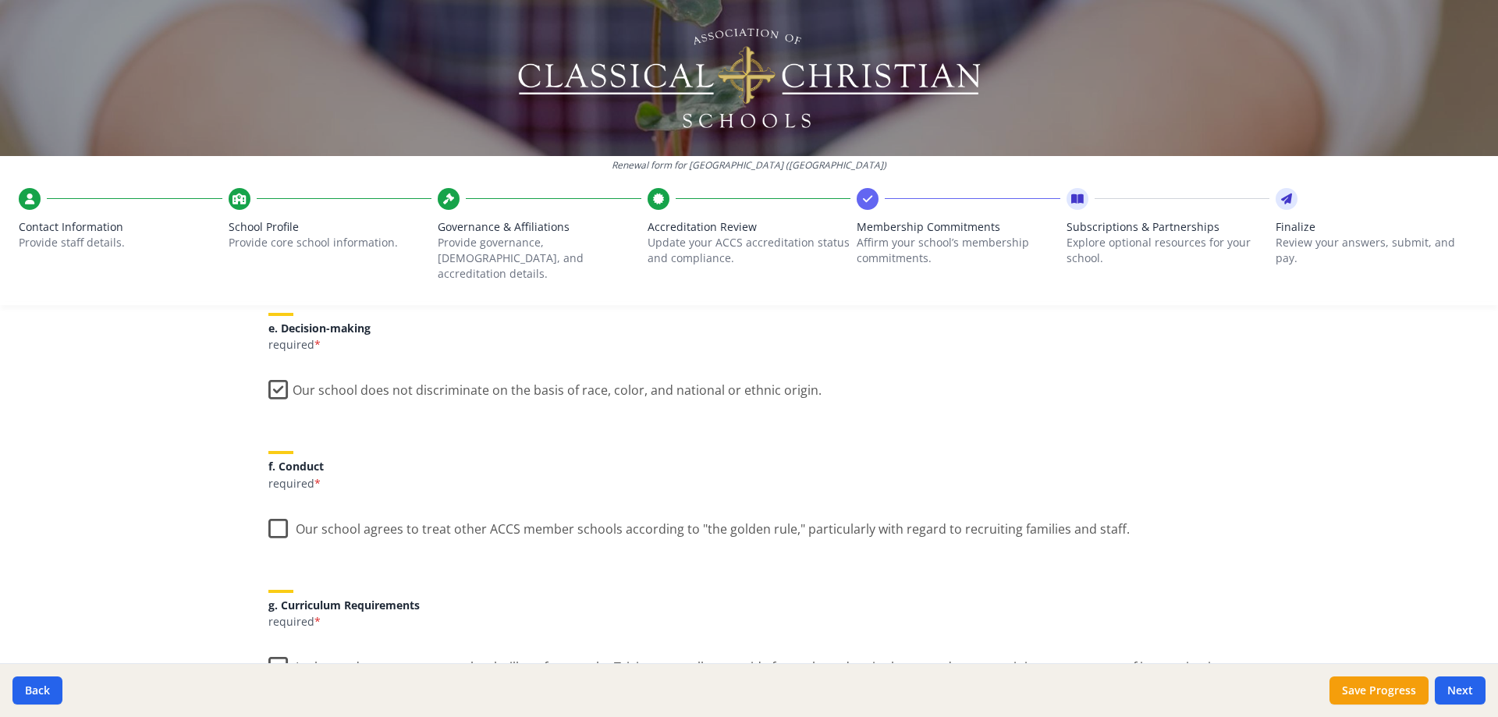
scroll to position [936, 0]
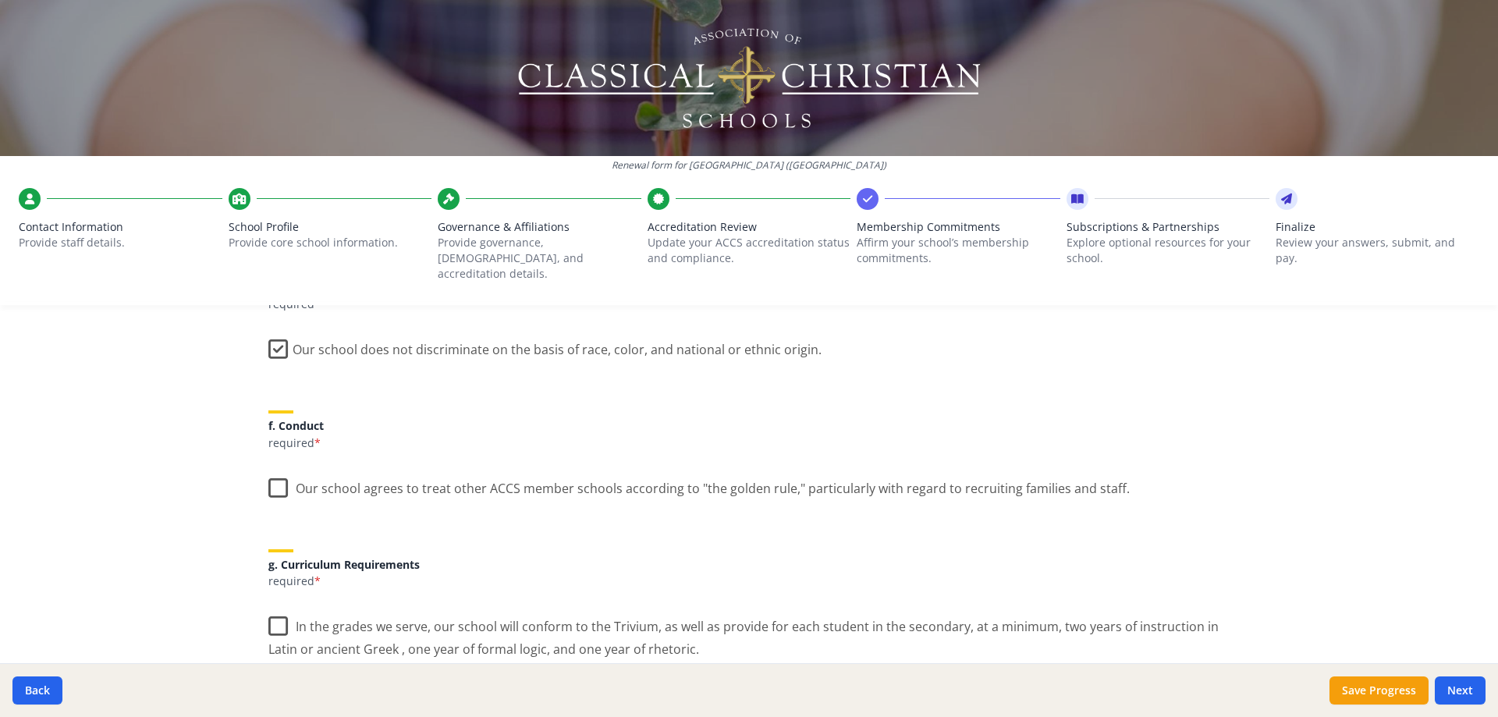
click at [277, 474] on label "Our school agrees to treat other ACCS member schools according to "the golden r…" at bounding box center [699, 485] width 862 height 34
click at [0, 0] on input "Our school agrees to treat other ACCS member schools according to "the golden r…" at bounding box center [0, 0] width 0 height 0
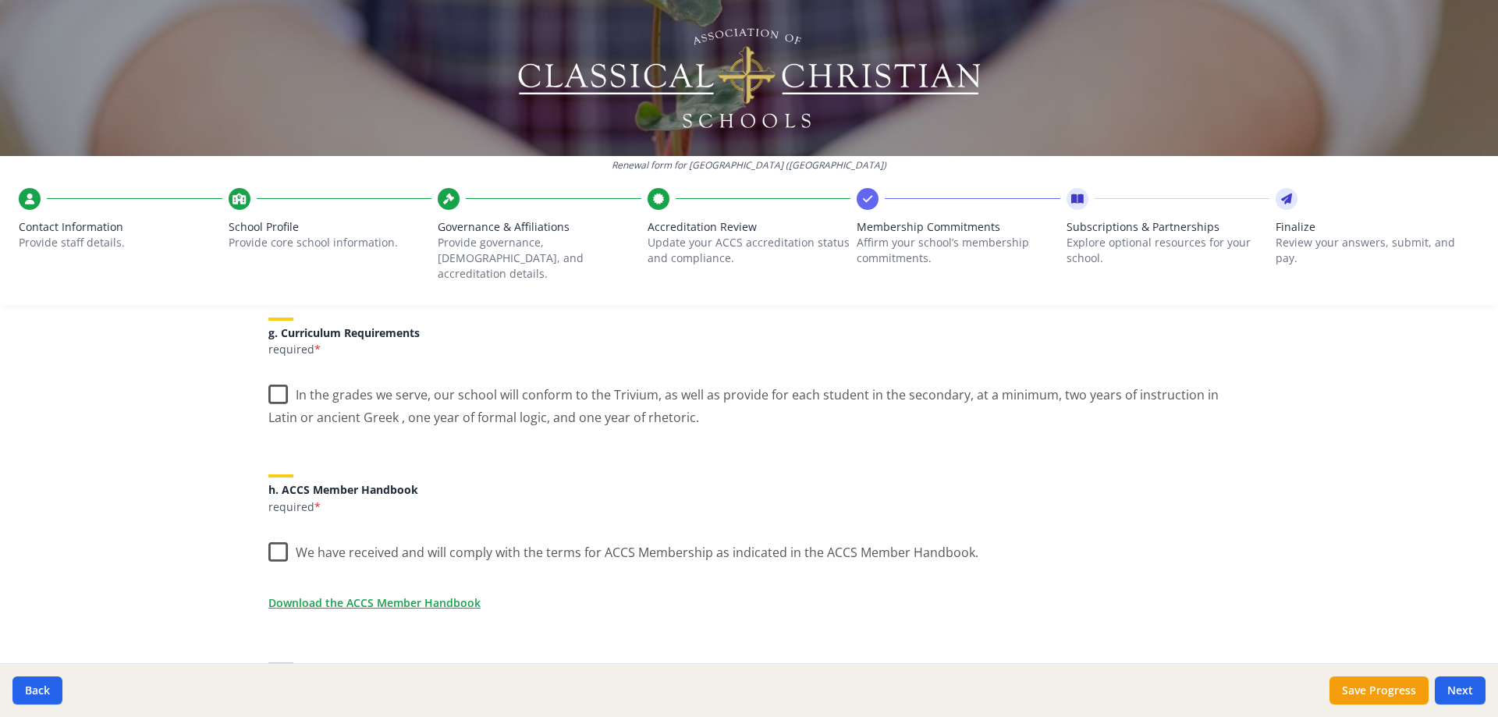
scroll to position [1171, 0]
click at [273, 378] on label "In the grades we serve, our school will conform to the Trivium, as well as prov…" at bounding box center [748, 398] width 961 height 52
click at [0, 0] on input "In the grades we serve, our school will conform to the Trivium, as well as prov…" at bounding box center [0, 0] width 0 height 0
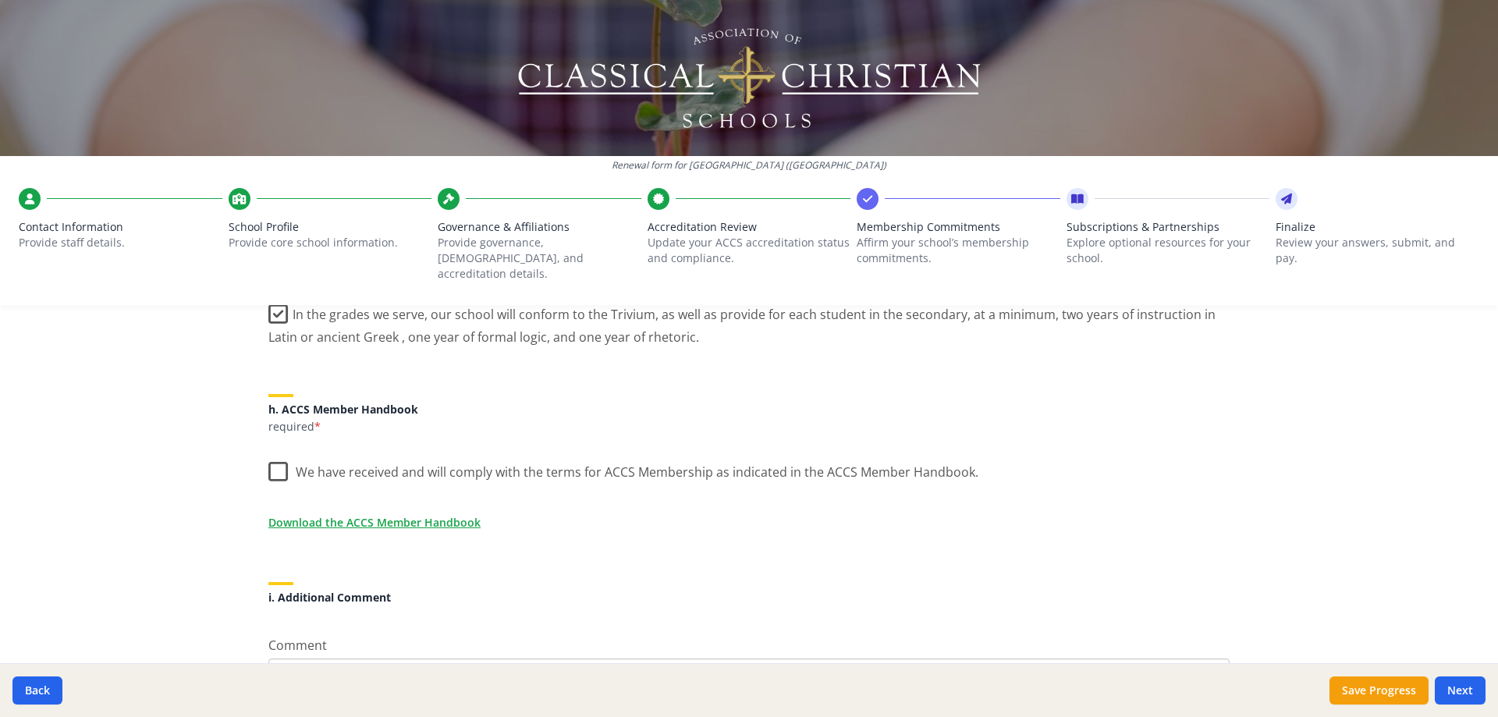
click at [268, 452] on label "We have received and will comply with the terms for ACCS Membership as indicate…" at bounding box center [623, 469] width 710 height 34
click at [0, 0] on input "We have received and will comply with the terms for ACCS Membership as indicate…" at bounding box center [0, 0] width 0 height 0
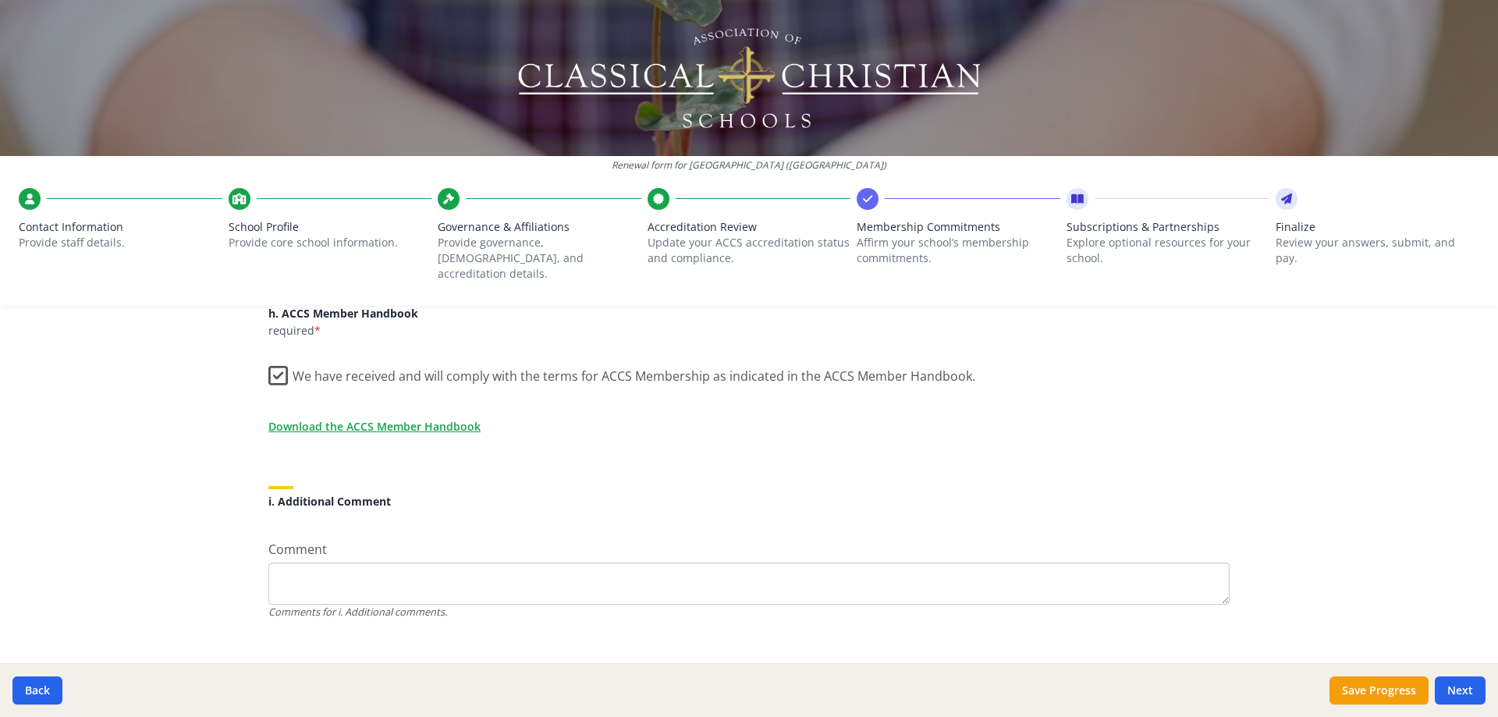
scroll to position [1352, 0]
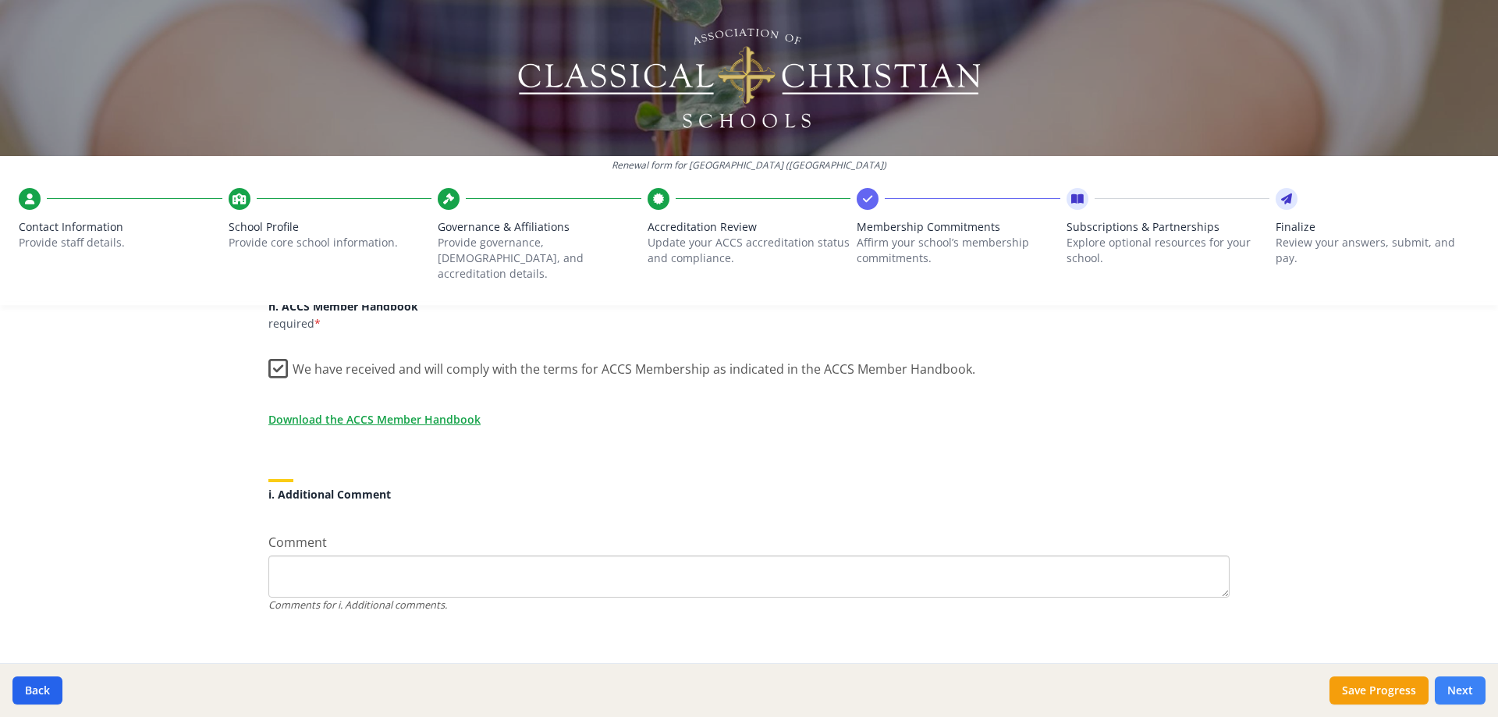
click at [1459, 701] on button "Next" at bounding box center [1460, 691] width 51 height 28
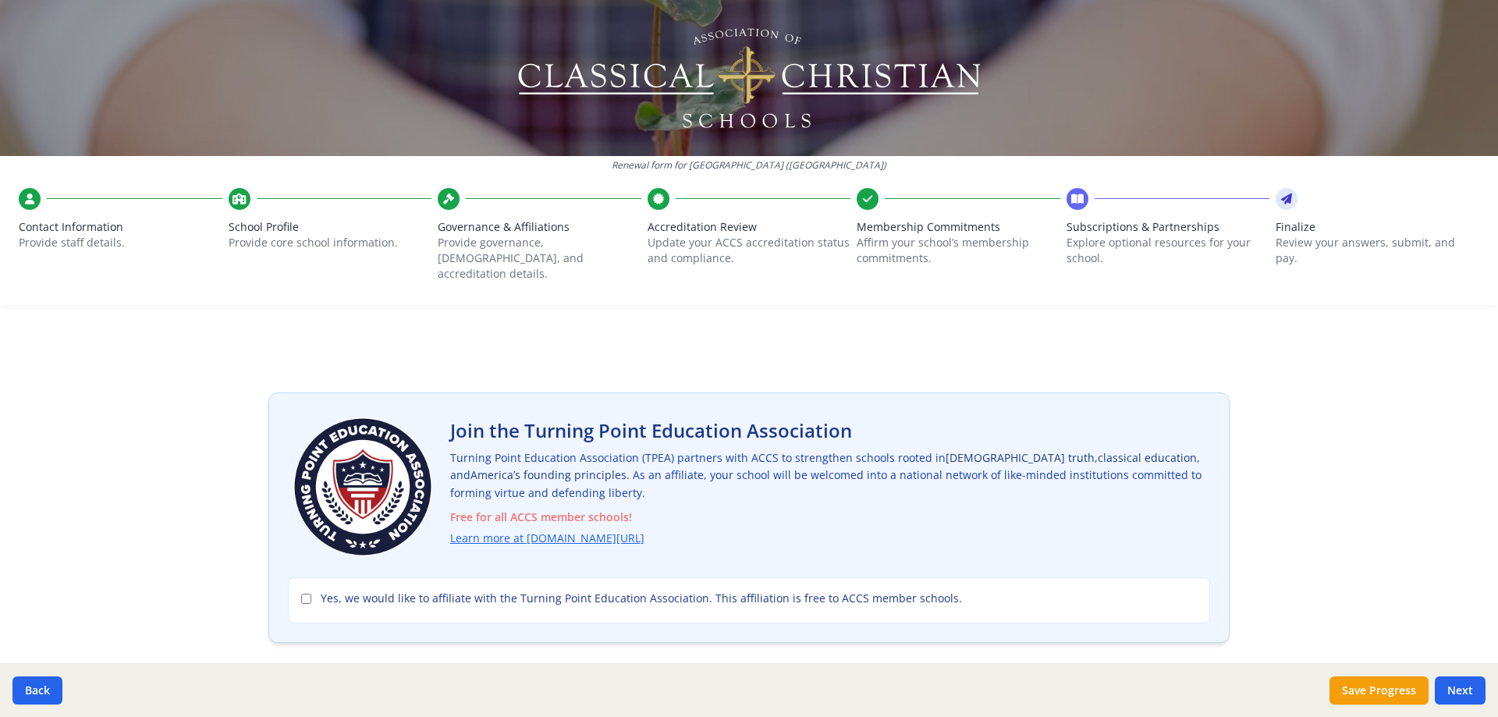
scroll to position [234, 0]
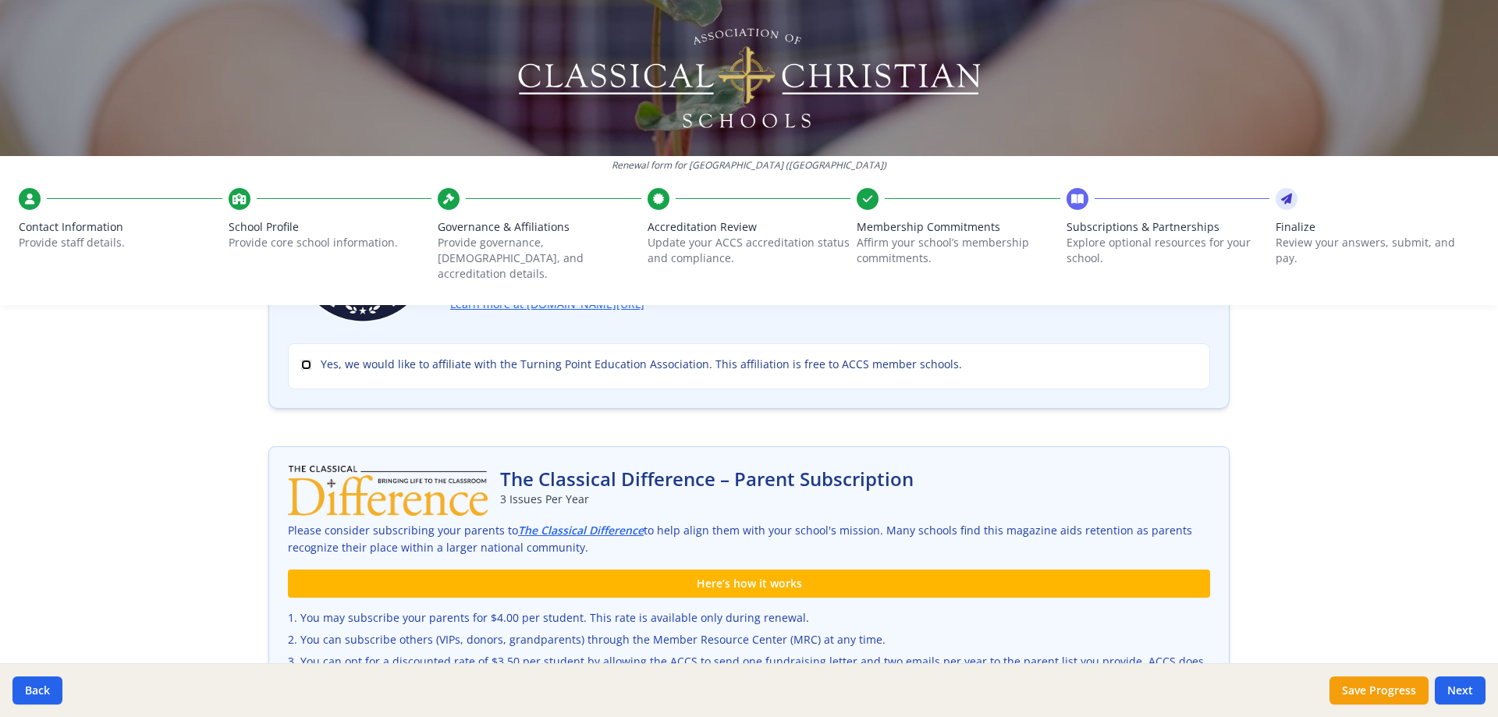
click at [301, 360] on input "Yes, we would like to affiliate with the Turning Point Education Association. T…" at bounding box center [306, 365] width 10 height 10
checkbox input "true"
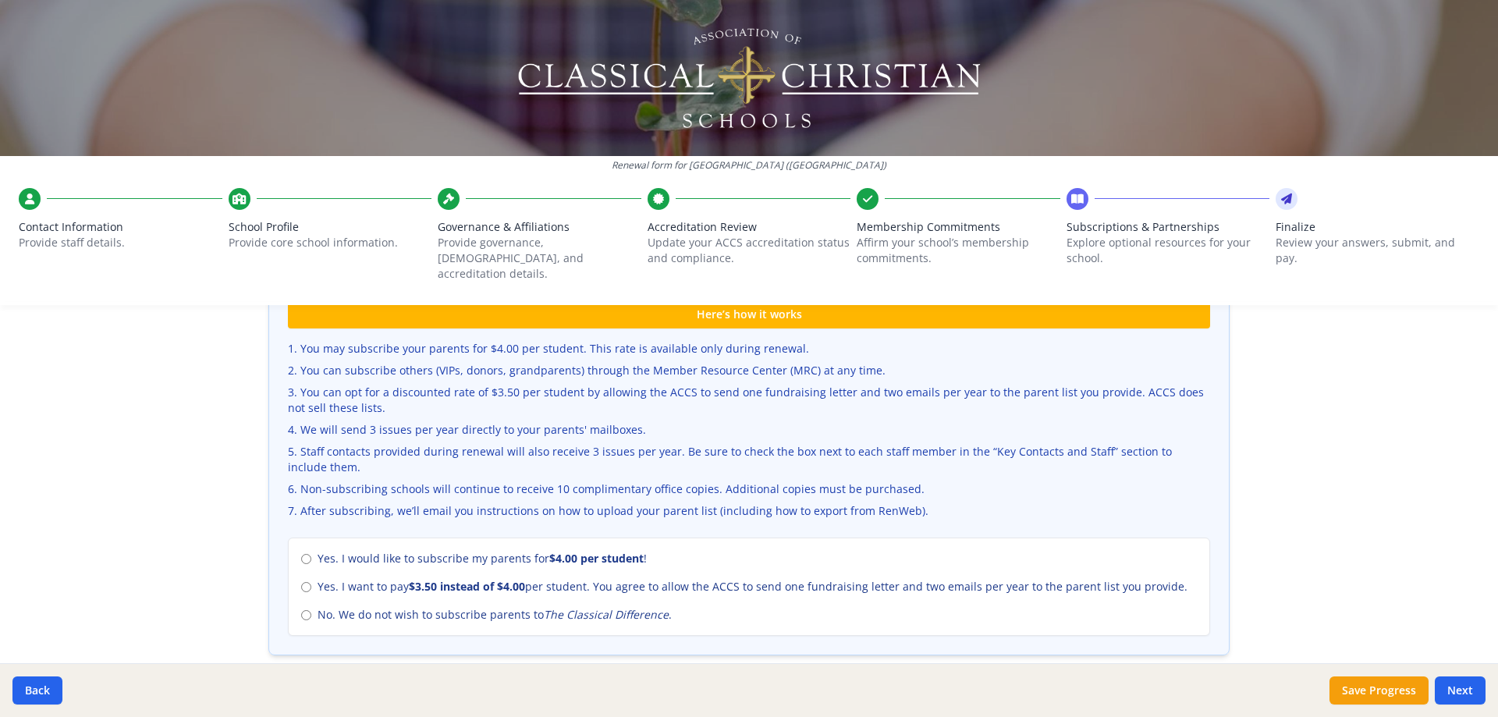
scroll to position [521, 0]
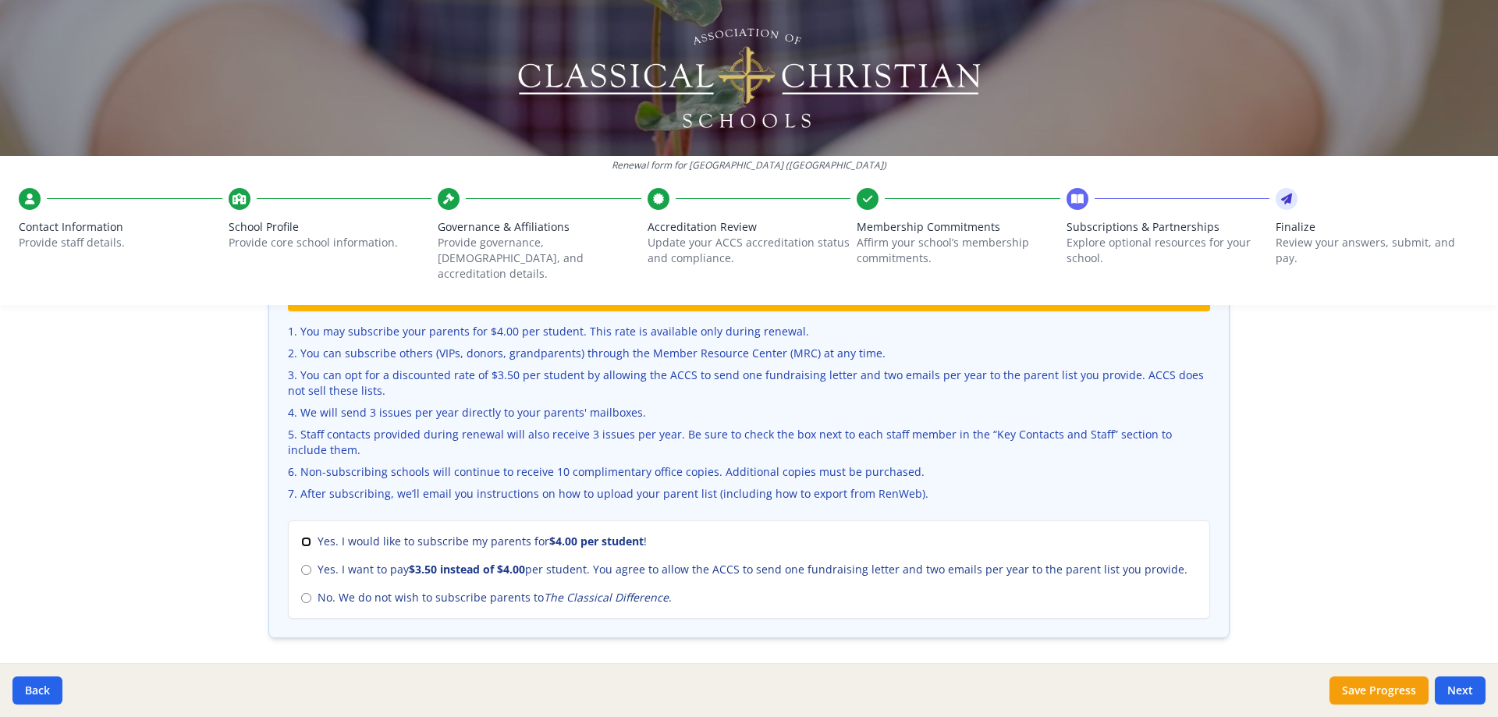
click at [301, 537] on input "Yes. I would like to subscribe my parents for $4.00 per student !" at bounding box center [306, 542] width 10 height 10
radio input "true"
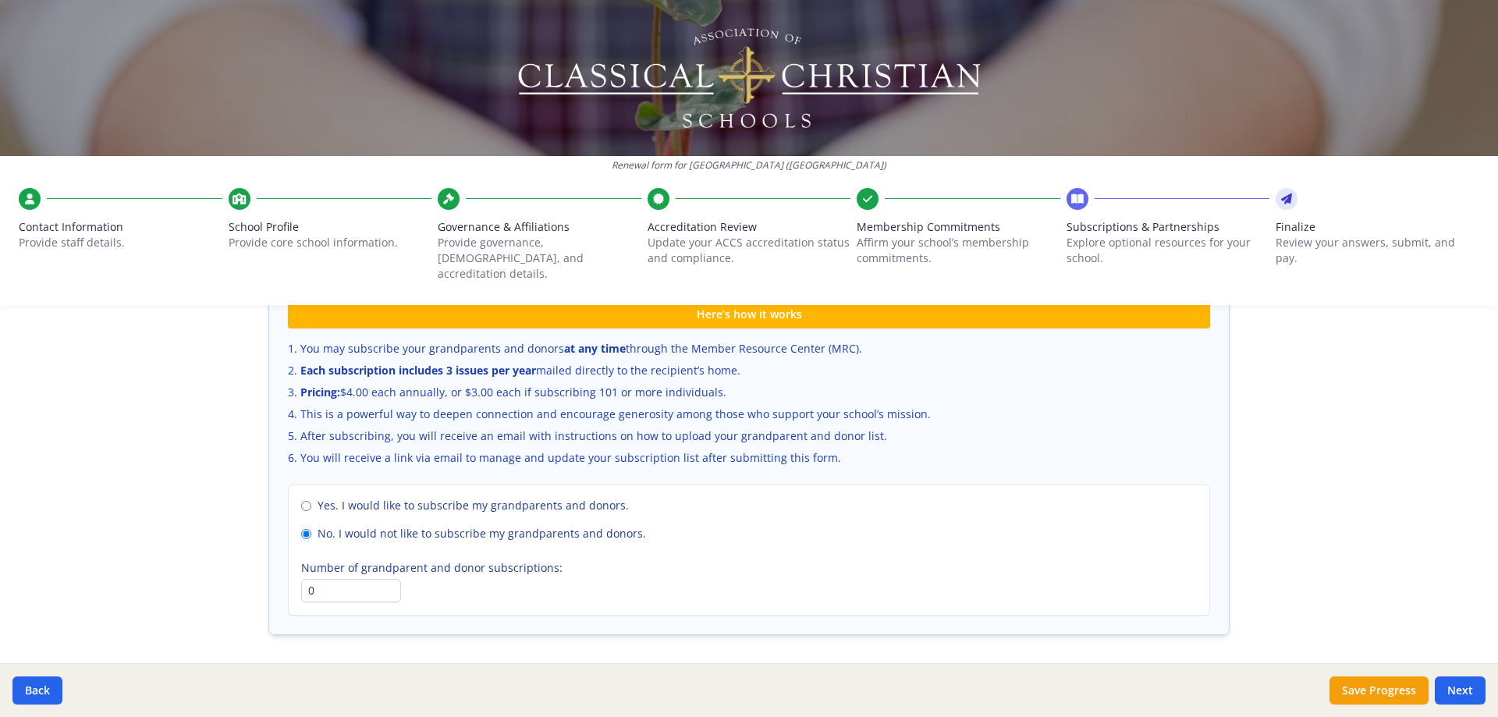
scroll to position [1067, 0]
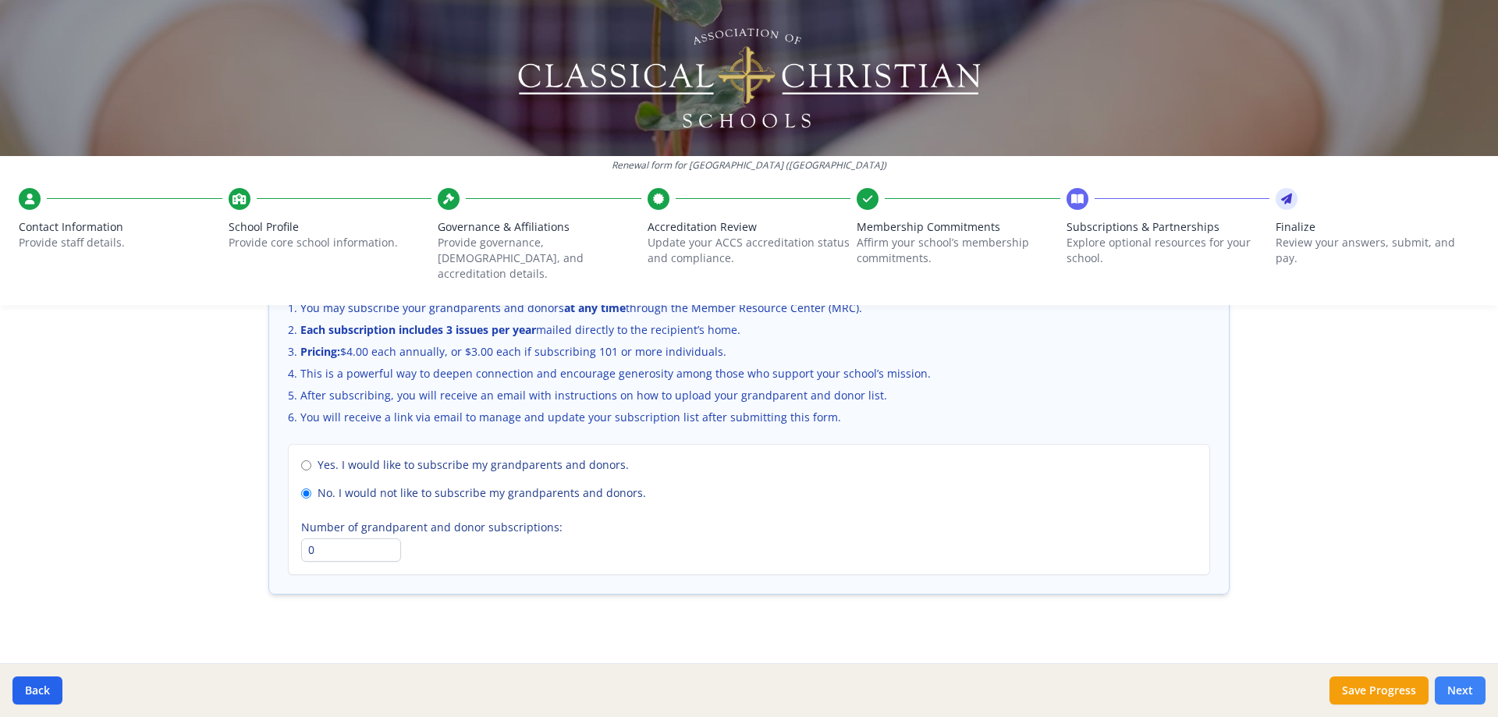
click at [1465, 684] on button "Next" at bounding box center [1460, 691] width 51 height 28
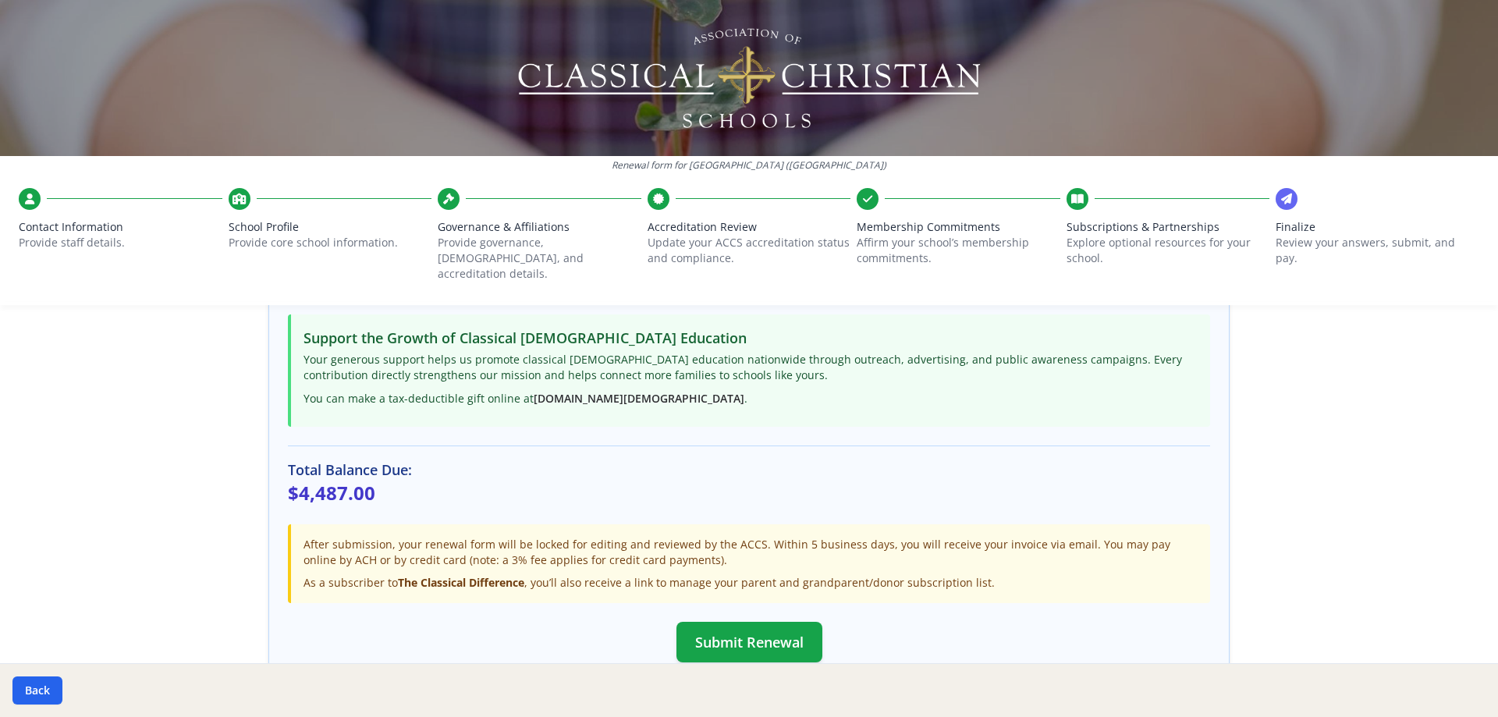
scroll to position [446, 0]
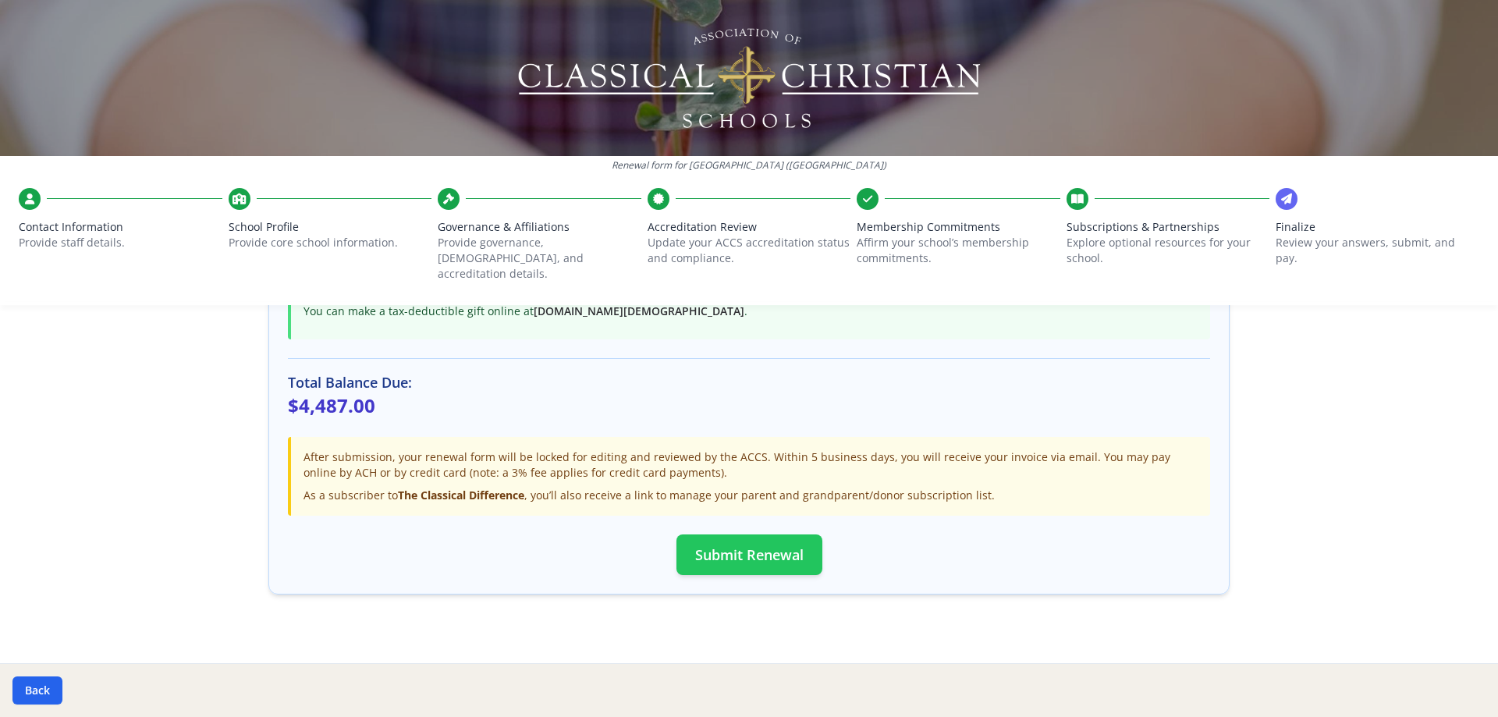
click at [762, 544] on button "Submit Renewal" at bounding box center [750, 555] width 146 height 41
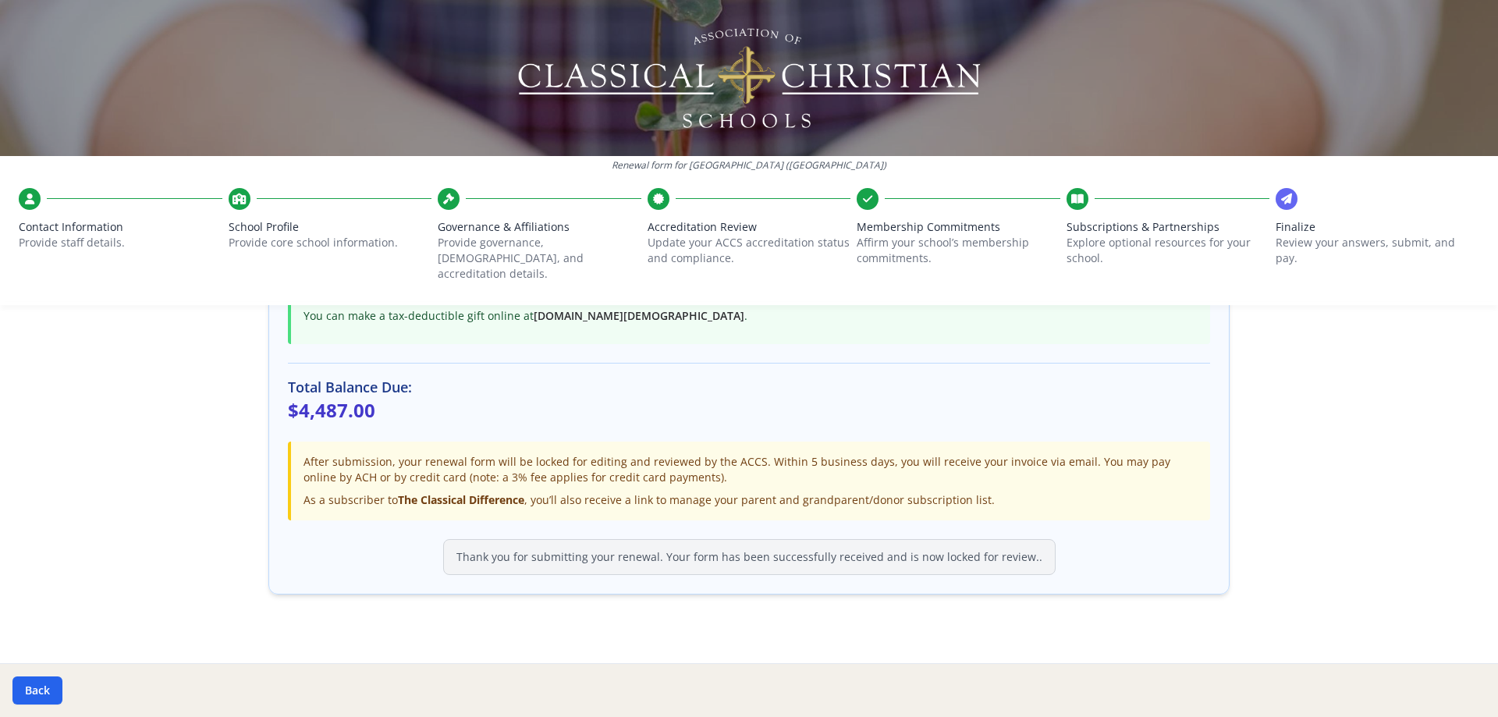
scroll to position [0, 0]
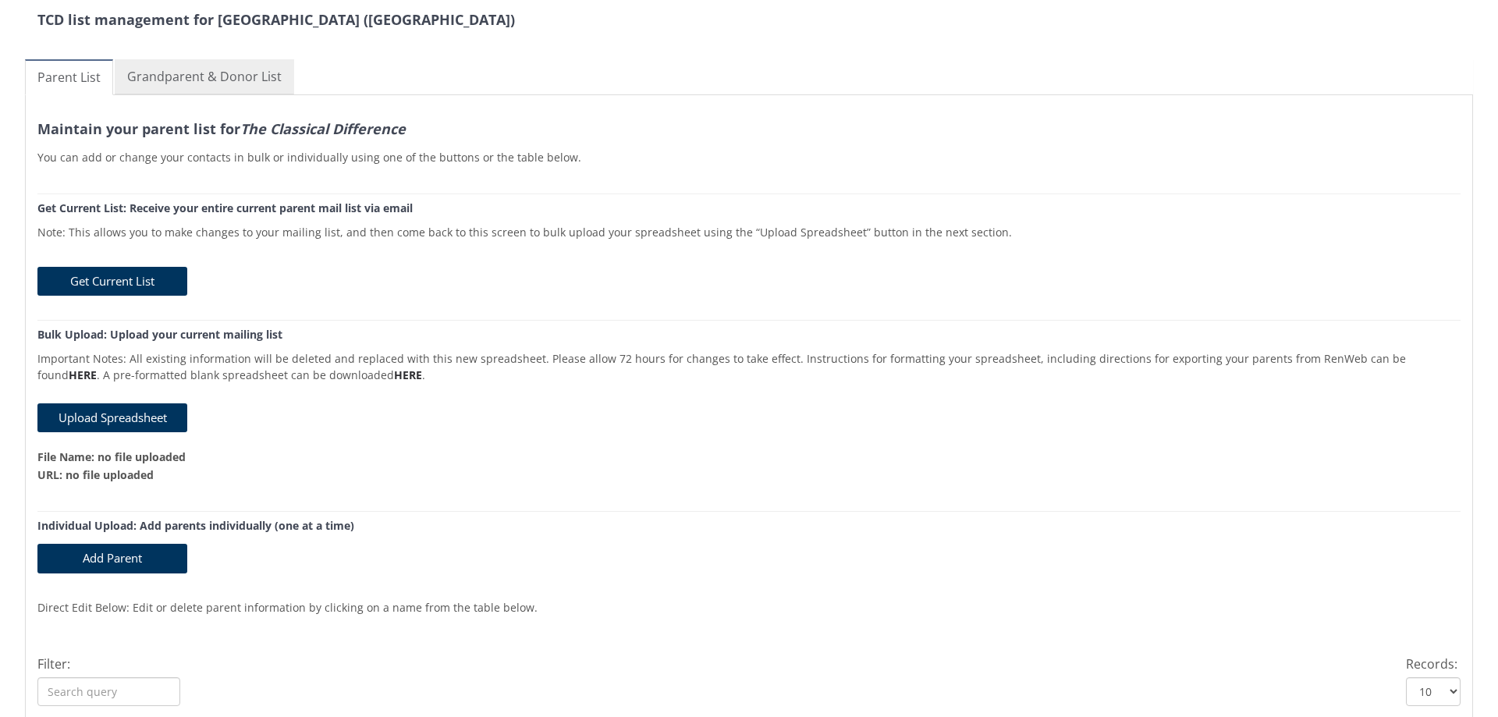
click at [223, 73] on link "Grandparent & Donor List" at bounding box center [204, 76] width 179 height 35
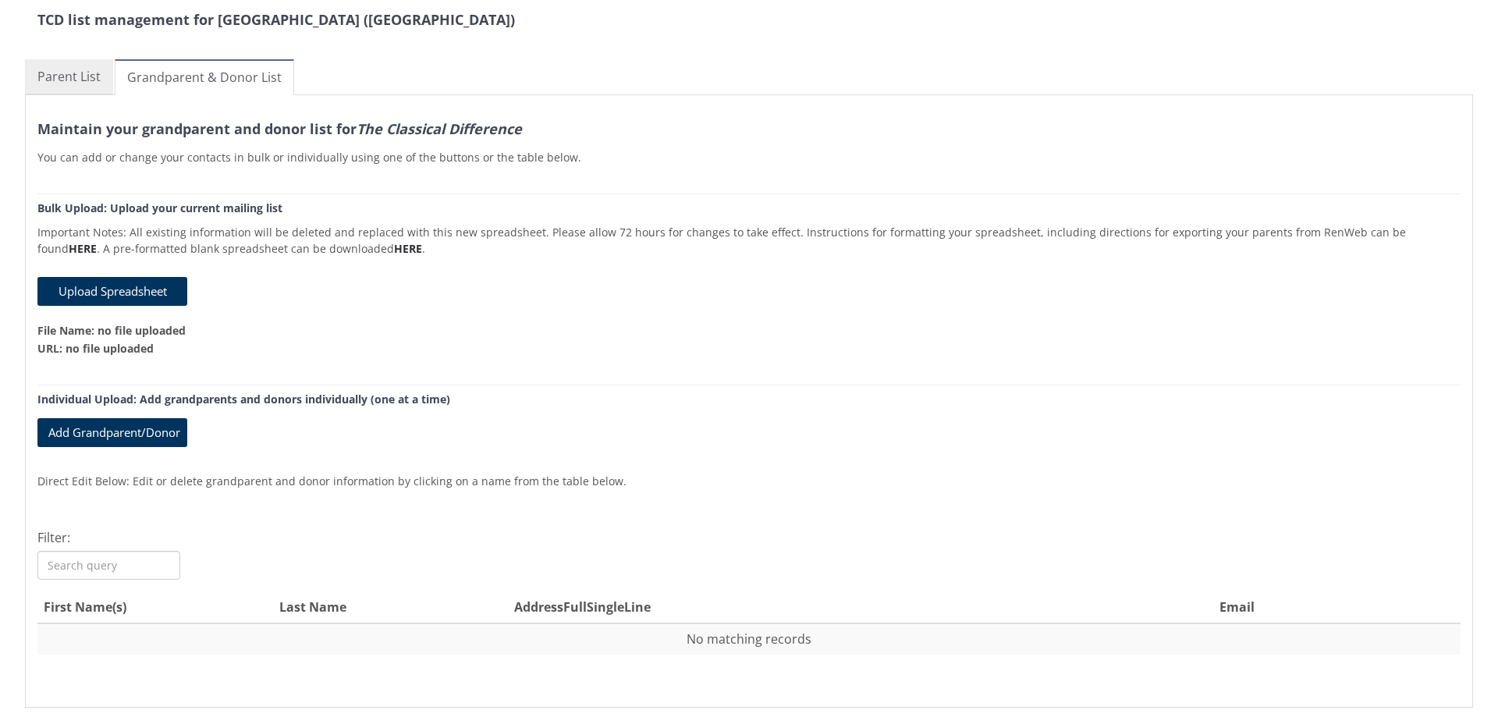
click at [87, 80] on link "Parent List" at bounding box center [69, 76] width 88 height 35
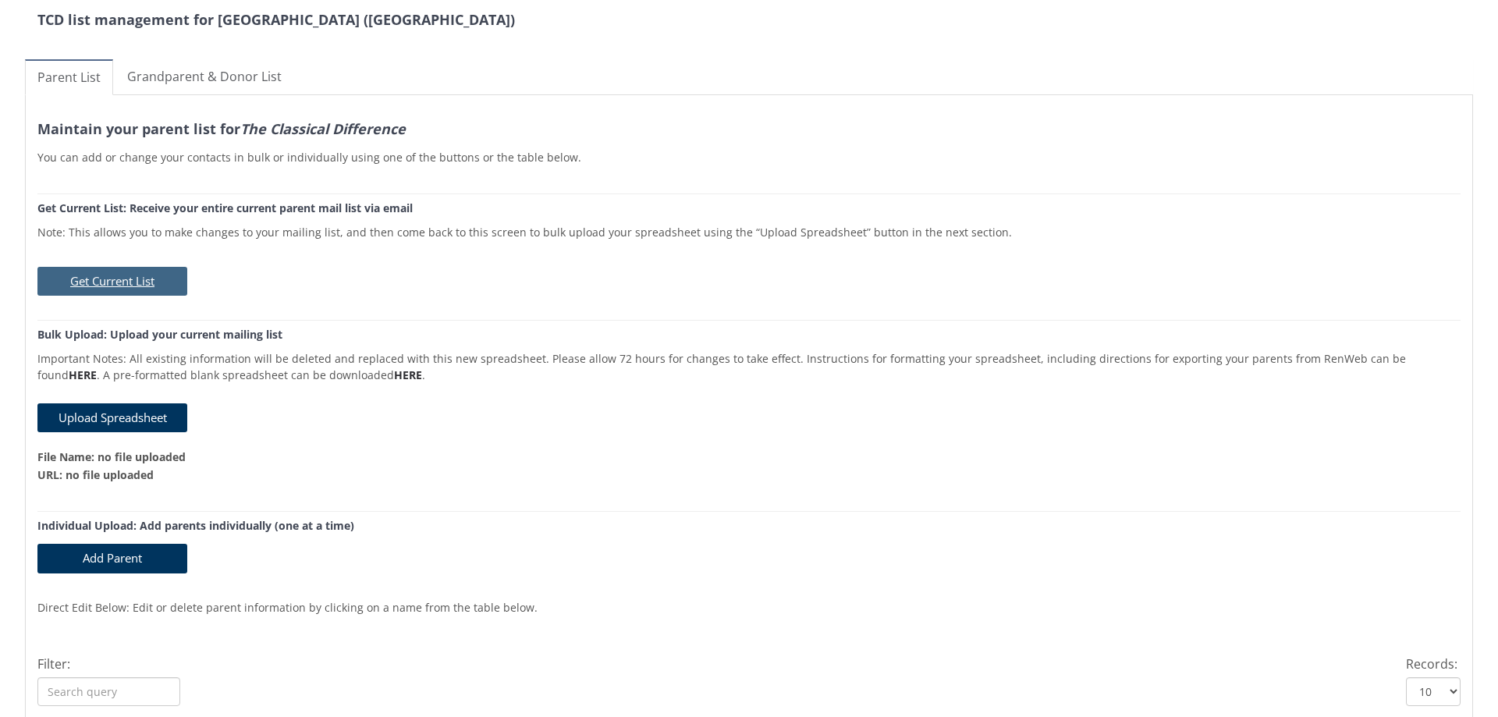
click at [143, 289] on button "Get Current List" at bounding box center [112, 281] width 150 height 29
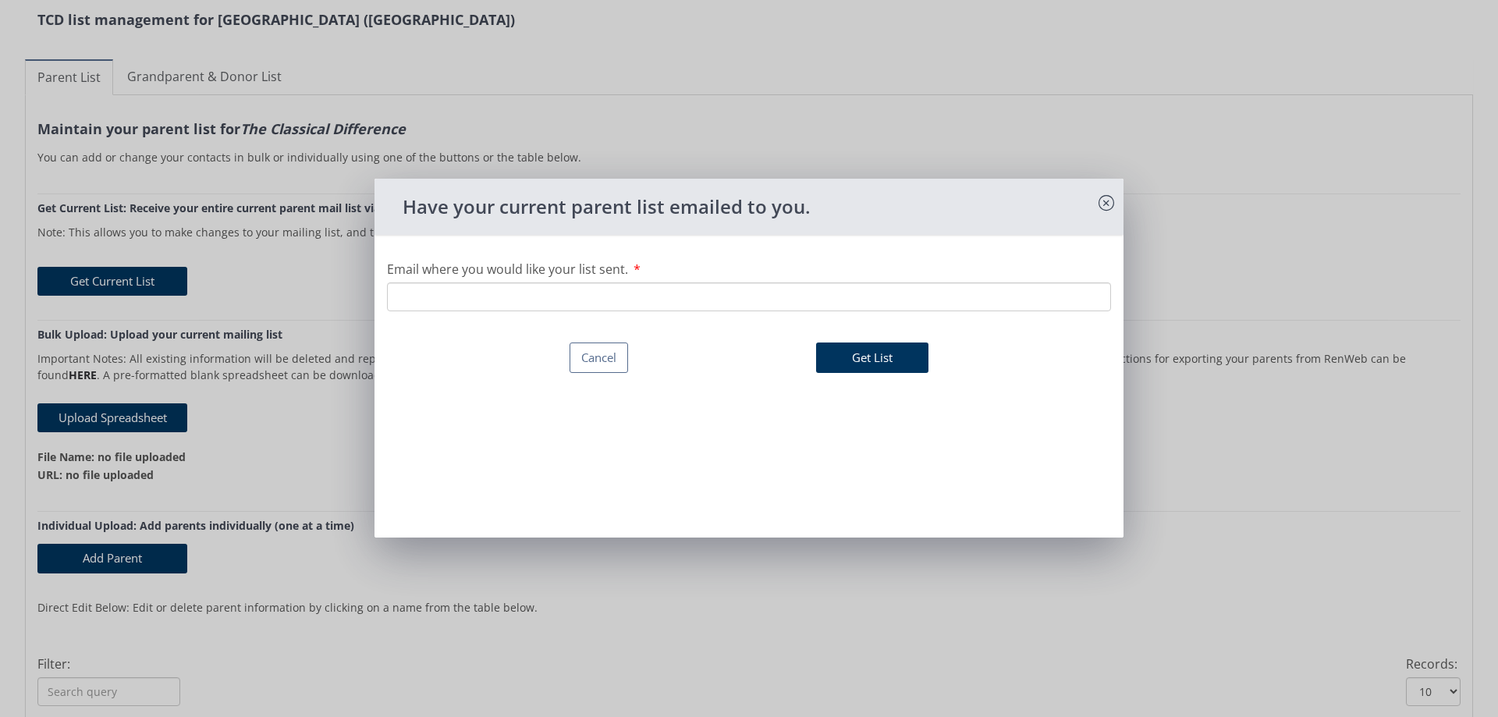
click at [638, 297] on input "Email where you would like your list sent." at bounding box center [749, 297] width 724 height 29
type input "[EMAIL_ADDRESS][DOMAIN_NAME]"
click at [882, 370] on button "Get List" at bounding box center [872, 358] width 112 height 30
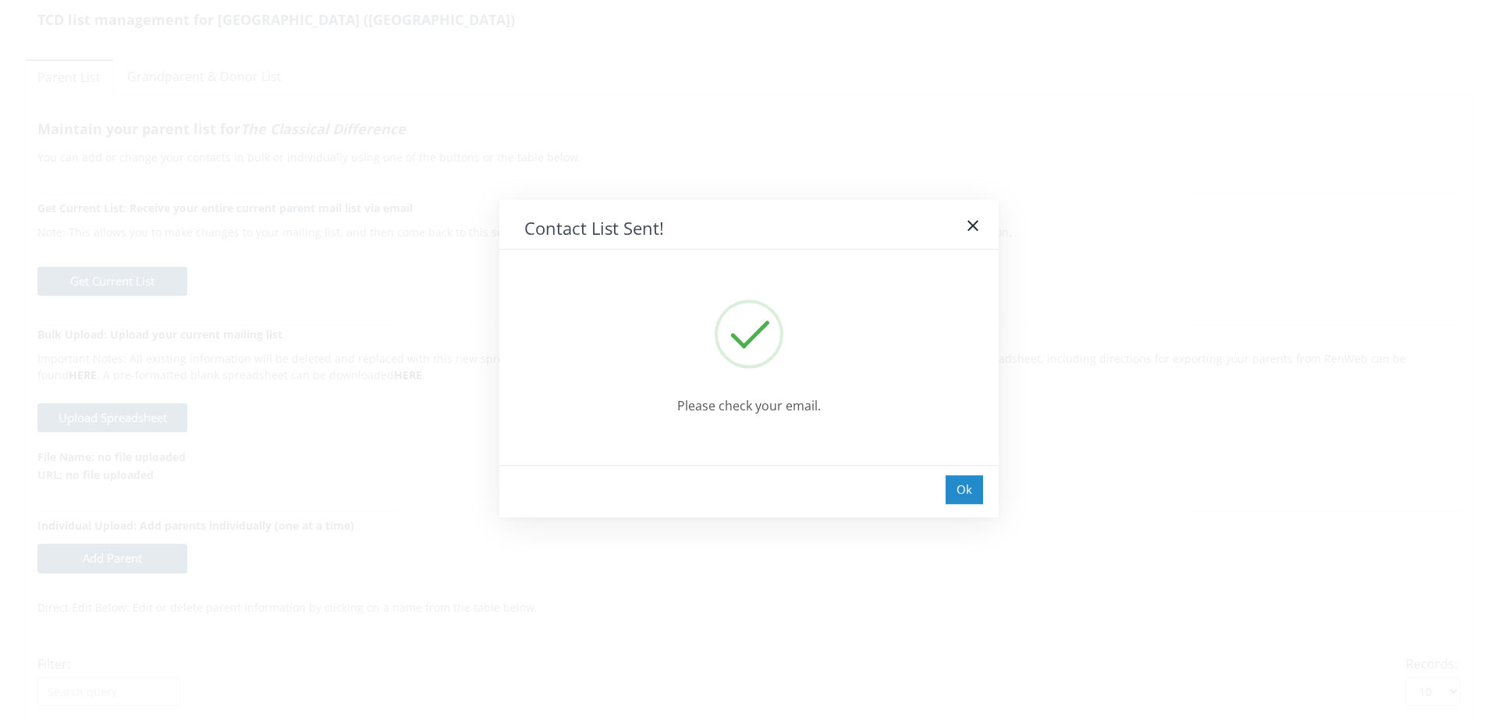
click at [962, 489] on div "Ok" at bounding box center [964, 489] width 37 height 29
